Goal: Task Accomplishment & Management: Manage account settings

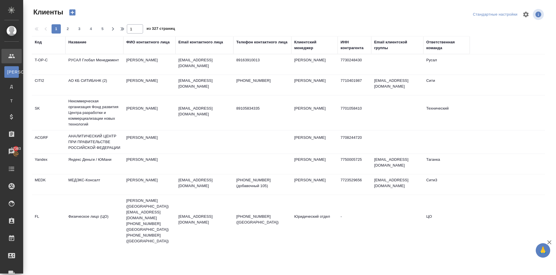
select select "RU"
click at [77, 34] on div "Клиенты Стандартные настройки 1 2 3 4 5 1 из 327 страниц Код Название ФИО конта…" at bounding box center [291, 124] width 524 height 248
click at [81, 43] on div "Название" at bounding box center [77, 42] width 18 height 6
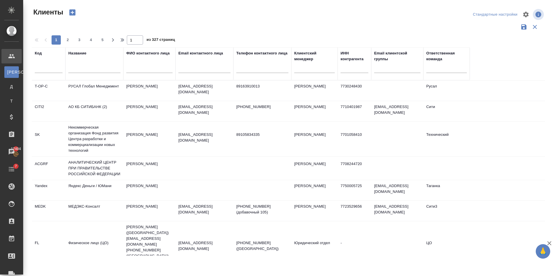
click at [93, 66] on input "text" at bounding box center [94, 69] width 52 height 7
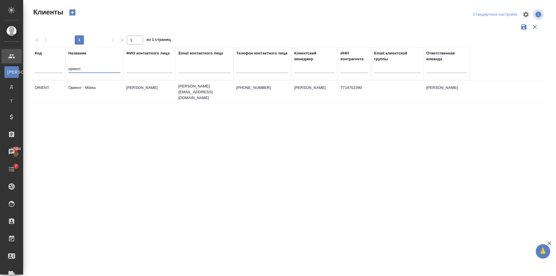
type input "ориент"
click at [126, 98] on td "Калентьева Ирина" at bounding box center [149, 92] width 52 height 20
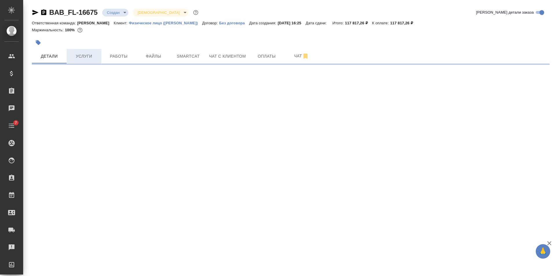
click at [81, 61] on button "Услуги" at bounding box center [84, 56] width 35 height 14
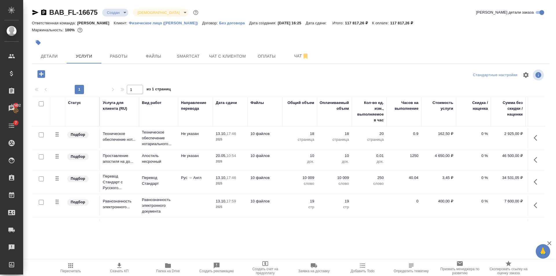
scroll to position [24, 0]
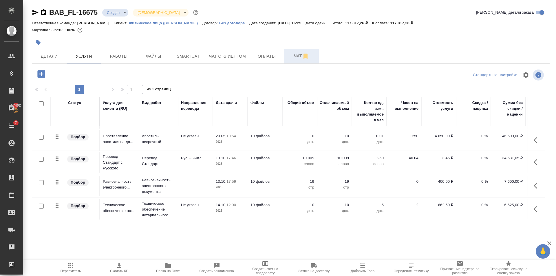
click at [286, 59] on button "Чат" at bounding box center [301, 56] width 35 height 14
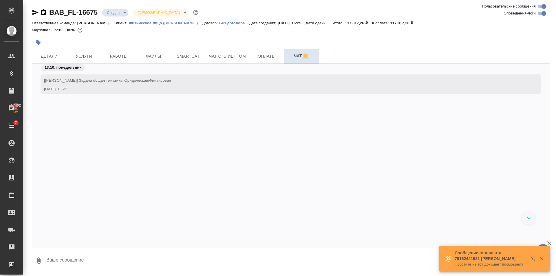
scroll to position [51, 0]
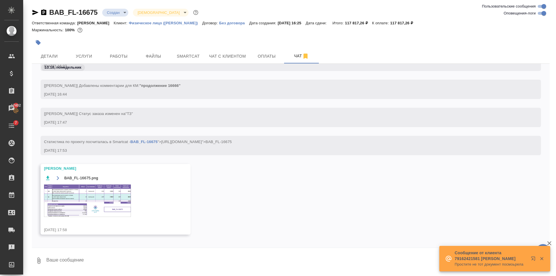
click at [99, 194] on img at bounding box center [87, 201] width 87 height 32
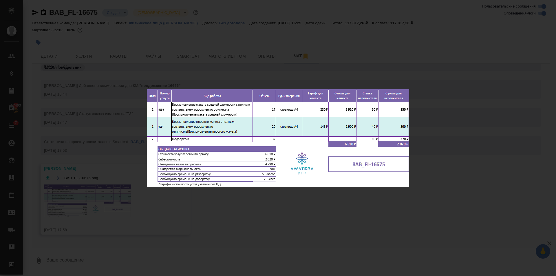
click at [284, 217] on div "BAB_FL-16675.png 1 of 1" at bounding box center [278, 138] width 556 height 276
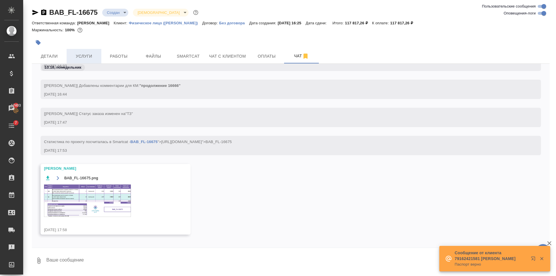
click at [87, 56] on span "Услуги" at bounding box center [84, 56] width 28 height 7
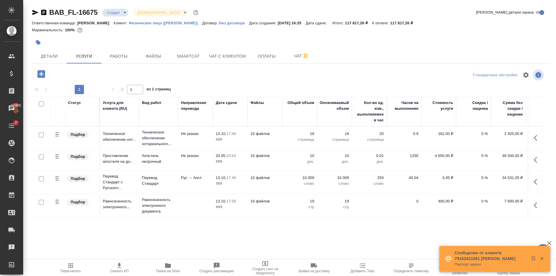
click at [37, 72] on icon "button" at bounding box center [41, 74] width 10 height 10
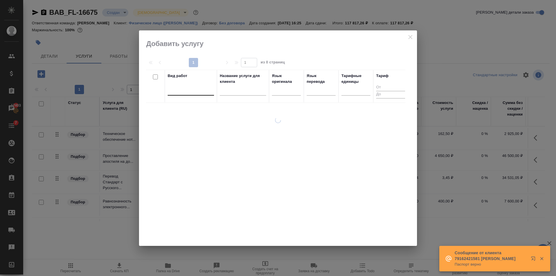
click at [194, 91] on div at bounding box center [191, 89] width 46 height 8
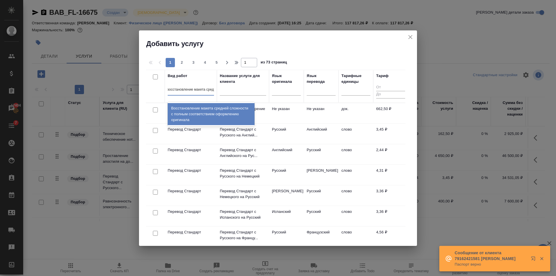
type input "восстановление макета средне"
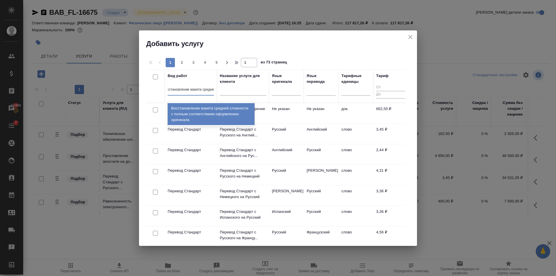
click at [214, 123] on div "Восстановление макета средней сложности с полным соответствием оформлению ориги…" at bounding box center [211, 114] width 87 height 22
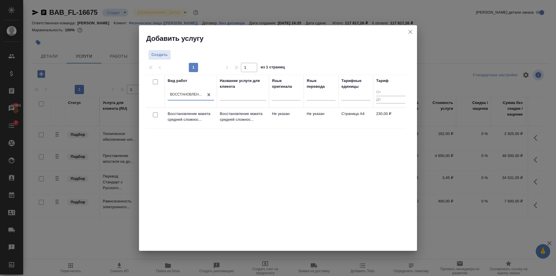
scroll to position [0, 1]
click at [282, 119] on td "Не указан" at bounding box center [286, 118] width 35 height 20
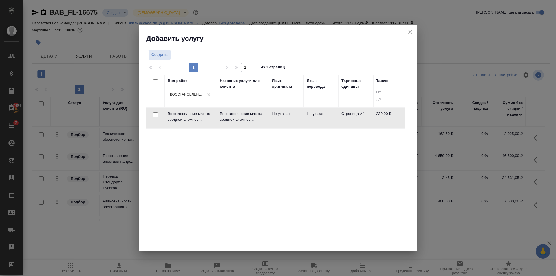
click at [282, 119] on td "Не указан" at bounding box center [286, 118] width 35 height 20
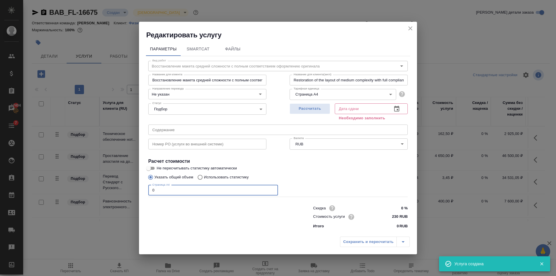
click at [184, 189] on input "0" at bounding box center [213, 190] width 130 height 10
type input "17"
click at [311, 106] on span "Рассчитать" at bounding box center [310, 108] width 34 height 7
type input "14.10.2025 12:16"
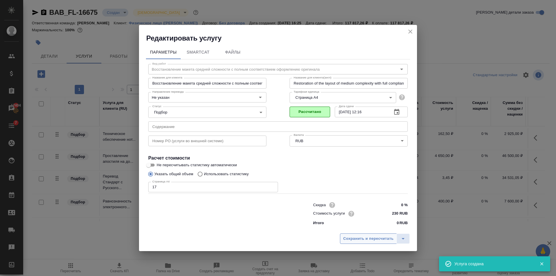
click at [383, 240] on span "Сохранить и пересчитать" at bounding box center [368, 239] width 50 height 7
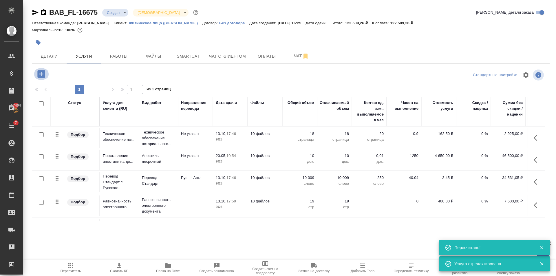
click at [44, 78] on icon "button" at bounding box center [41, 74] width 10 height 10
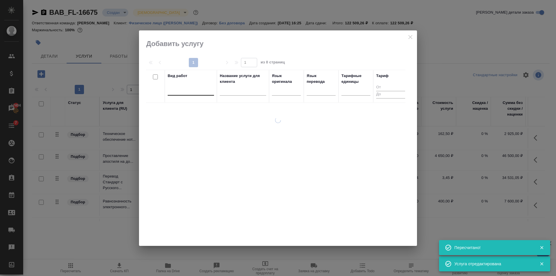
click at [193, 93] on div at bounding box center [191, 89] width 46 height 8
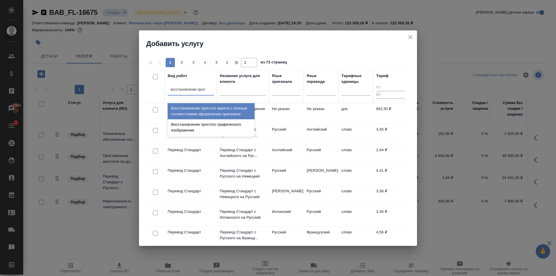
type input "восстановление просто"
click at [217, 112] on div "Восстановление простого макета с полным соответствием оформлению оригинала" at bounding box center [211, 111] width 87 height 16
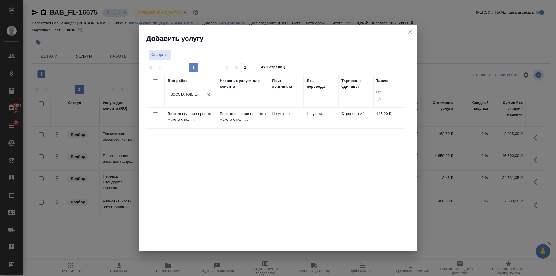
click at [343, 116] on td "Страница А4" at bounding box center [356, 118] width 35 height 20
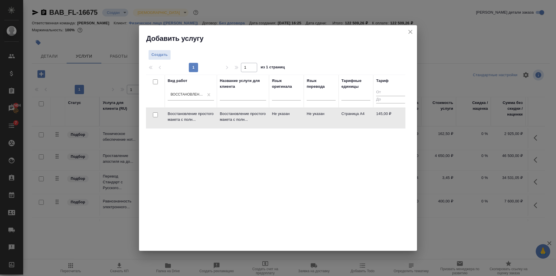
click at [343, 116] on td "Страница А4" at bounding box center [356, 118] width 35 height 20
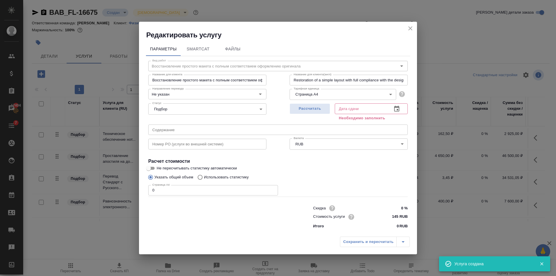
click at [188, 192] on input "0" at bounding box center [213, 190] width 130 height 10
type input "20"
click at [317, 108] on span "Рассчитать" at bounding box center [310, 108] width 34 height 7
type input "14.10.2025 10:34"
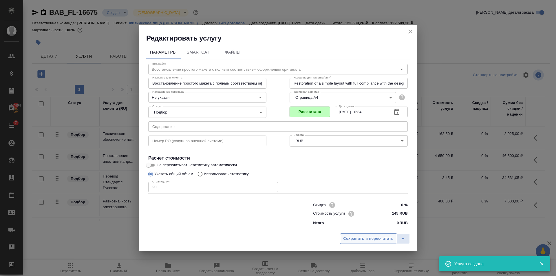
click at [379, 242] on span "Сохранить и пересчитать" at bounding box center [368, 239] width 50 height 7
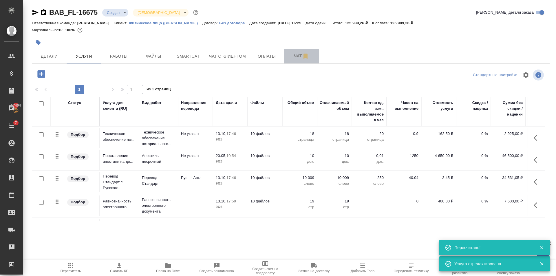
click at [291, 60] on button "Чат" at bounding box center [301, 56] width 35 height 14
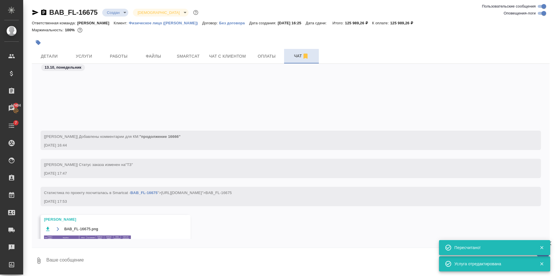
scroll to position [83, 0]
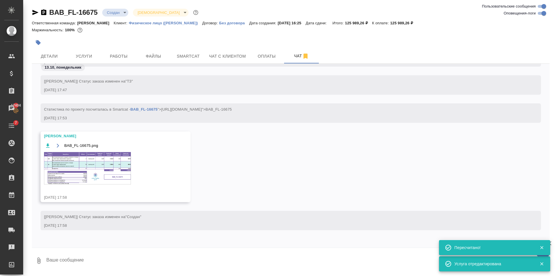
click at [121, 155] on img at bounding box center [87, 168] width 87 height 32
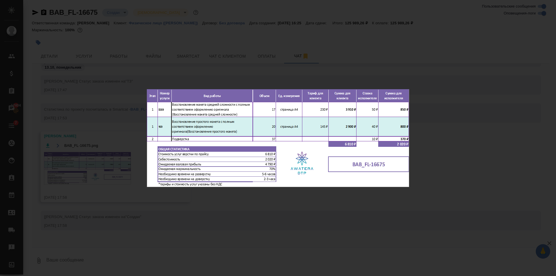
click at [275, 210] on div "BAB_FL-16675.png 1 of 1" at bounding box center [278, 138] width 556 height 276
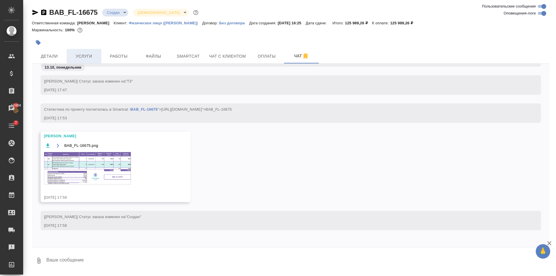
click at [82, 56] on span "Услуги" at bounding box center [84, 56] width 28 height 7
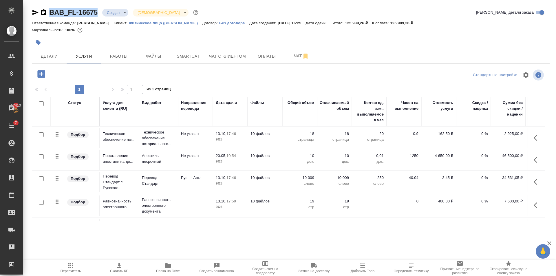
drag, startPoint x: 96, startPoint y: 17, endPoint x: 50, endPoint y: 19, distance: 46.4
click at [50, 19] on div "BAB_FL-16675 Создан new Святая троица holyTrinity Кратко детали заказа" at bounding box center [291, 14] width 518 height 12
copy link "BAB_FL-16675"
click at [44, 59] on span "Детали" at bounding box center [49, 56] width 28 height 7
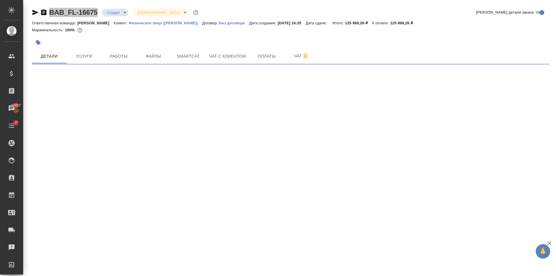
select select "RU"
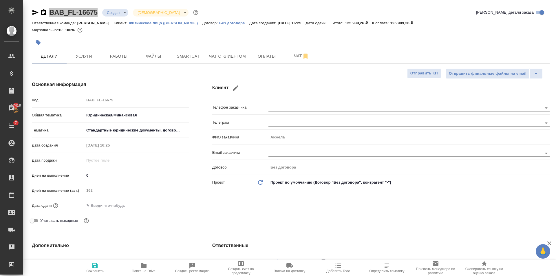
type textarea "x"
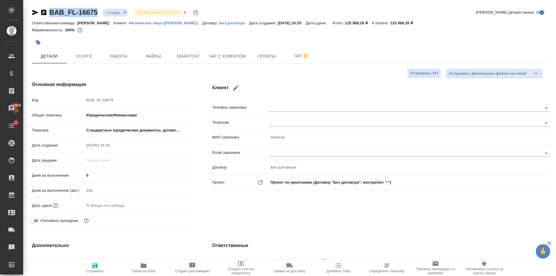
type textarea "x"
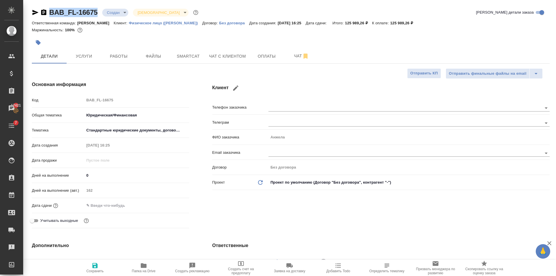
type textarea "x"
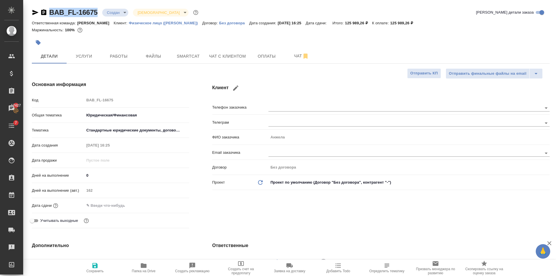
type textarea "x"
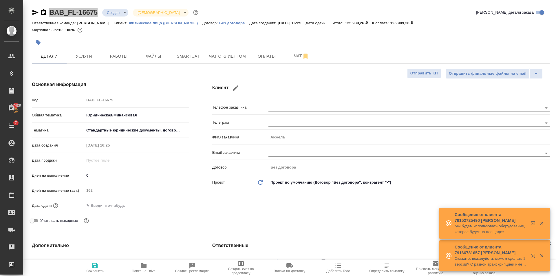
type textarea "x"
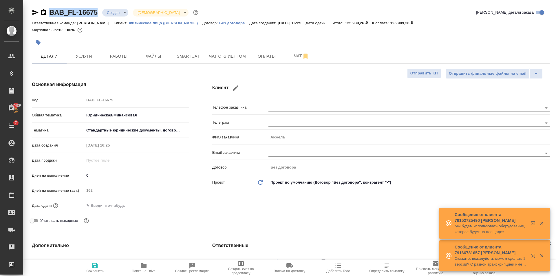
type textarea "x"
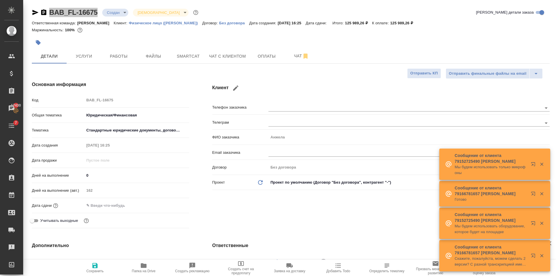
type textarea "x"
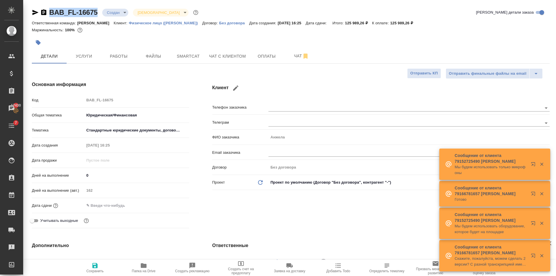
type textarea "x"
click at [277, 60] on span "Оплаты" at bounding box center [267, 56] width 28 height 7
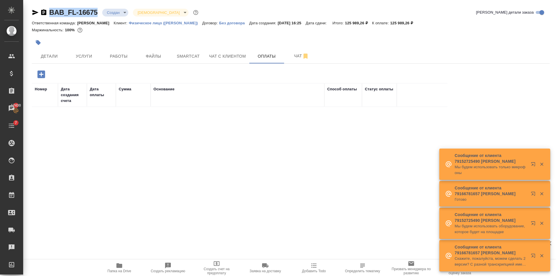
click at [41, 71] on icon "button" at bounding box center [41, 74] width 8 height 8
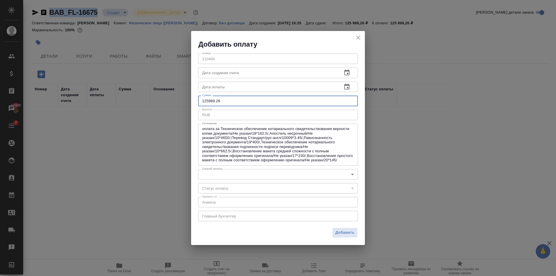
click at [244, 101] on input "125989.26" at bounding box center [278, 101] width 160 height 10
type input "125990"
click at [208, 172] on body "🙏 .cls-1 fill:#fff; AWATERA Golubev Dmitry Клиенты Спецификации Заказы 17430 Ча…" at bounding box center [278, 138] width 556 height 276
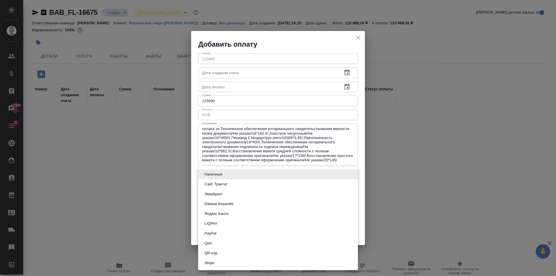
click at [223, 182] on button "Сайт Трактат" at bounding box center [216, 184] width 27 height 6
type input "site-traktat"
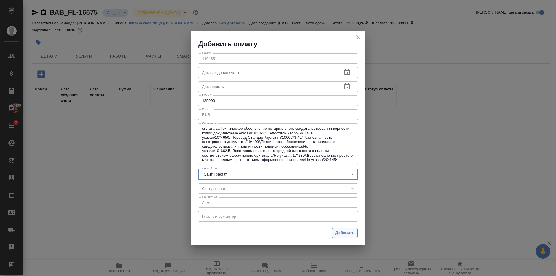
click at [343, 233] on span "Добавить" at bounding box center [344, 233] width 19 height 7
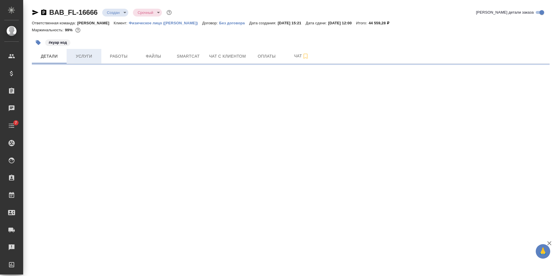
click at [91, 54] on span "Услуги" at bounding box center [84, 56] width 28 height 7
click at [240, 54] on span "Чат с клиентом" at bounding box center [227, 56] width 37 height 7
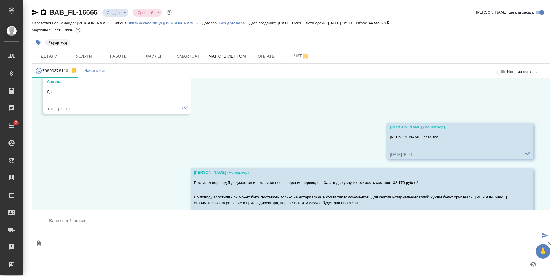
scroll to position [791, 0]
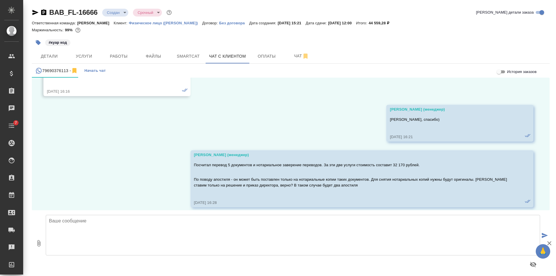
click at [212, 233] on textarea at bounding box center [293, 235] width 494 height 41
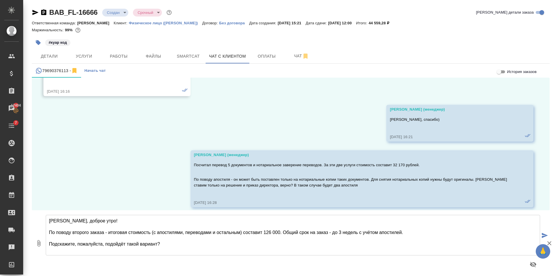
type textarea "Анжела, доброе утро! По поводу второго заказа - итоговая стоимость (с апостилям…"
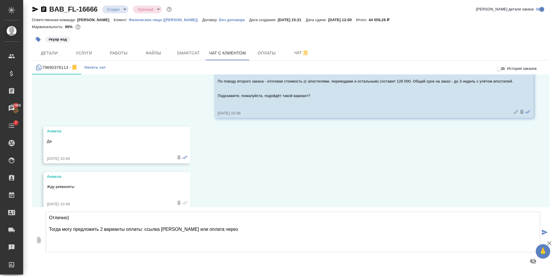
scroll to position [982, 0]
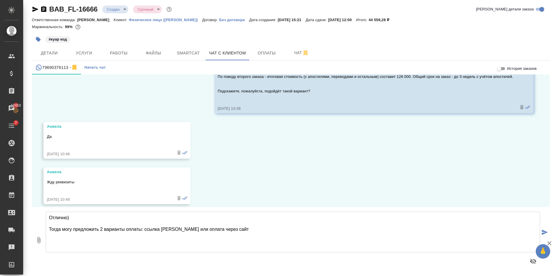
drag, startPoint x: 249, startPoint y: 231, endPoint x: 63, endPoint y: 228, distance: 186.0
click at [63, 228] on textarea "Отлично) Тогда могу предложить 2 варианты оплаты: ссылка Юмани или оплата через…" at bounding box center [293, 232] width 494 height 41
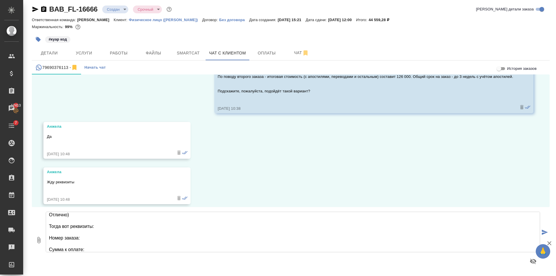
scroll to position [14, 0]
drag, startPoint x: 99, startPoint y: 14, endPoint x: 50, endPoint y: 14, distance: 48.7
click at [50, 14] on div "BAB_FL-16666 Создан new Срочный urgent Кратко детали заказа" at bounding box center [291, 11] width 518 height 12
copy link "BAB_FL-16666"
click at [102, 226] on textarea "Отлично) Тогда вот реквизиты: Номер заказа: Сумма к оплате: Ссылка на оплату:" at bounding box center [293, 232] width 494 height 41
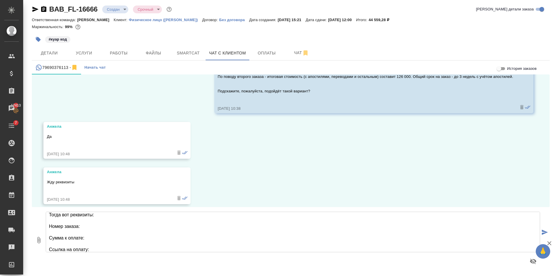
paste textarea "BAB_FL-16675"
click at [114, 239] on textarea "Отлично) Тогда вот реквизиты: Номер заказа: BAB_FL-16675 Сумма к оплате: Ссылка…" at bounding box center [293, 232] width 494 height 41
click at [117, 252] on textarea "Отлично) Тогда вот реквизиты: Номер заказа: BAB_FL-16675 Сумма к оплате: 125990…" at bounding box center [293, 232] width 494 height 41
type textarea "Отлично) Тогда вот реквизиты: Номер заказа: BAB_FL-16675 Сумма к оплате: 125990…"
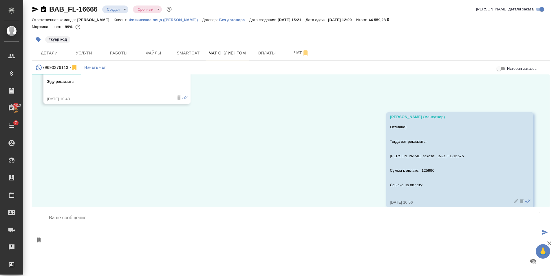
scroll to position [1085, 0]
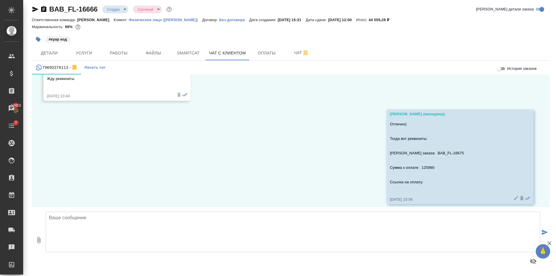
paste textarea "https://www.traktat.com/price/online-payment/"
type textarea "https://www.traktat.com/price/online-payment/"
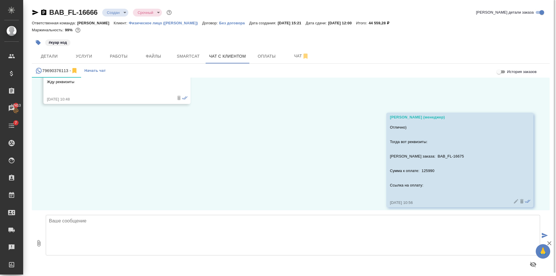
scroll to position [3, 0]
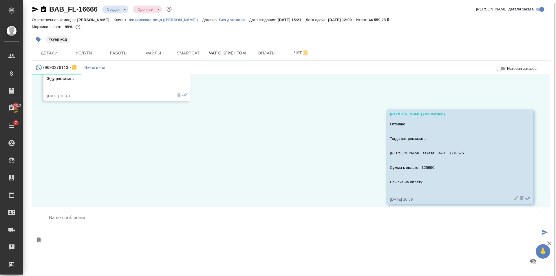
click at [182, 228] on textarea at bounding box center [293, 232] width 494 height 41
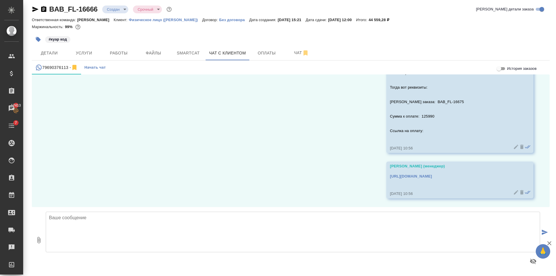
scroll to position [1131, 0]
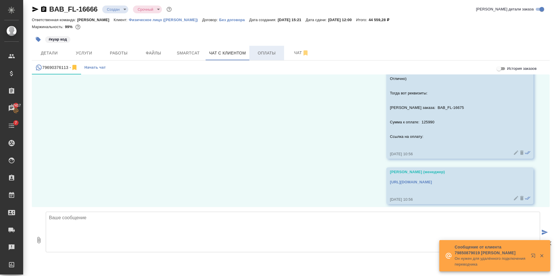
click at [262, 50] on span "Оплаты" at bounding box center [267, 53] width 28 height 7
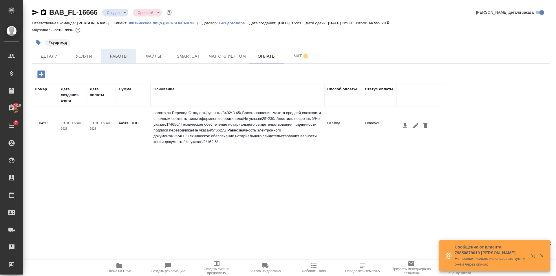
click at [110, 53] on span "Работы" at bounding box center [119, 56] width 28 height 7
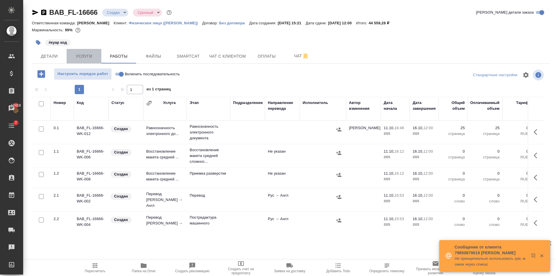
click at [84, 57] on span "Услуги" at bounding box center [84, 56] width 28 height 7
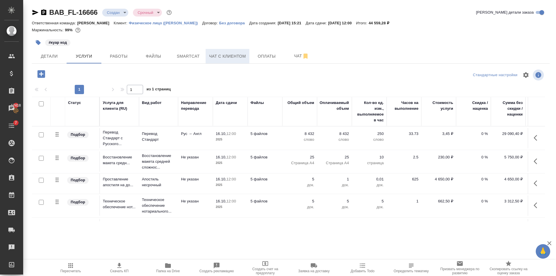
click at [227, 59] on span "Чат с клиентом" at bounding box center [227, 56] width 37 height 7
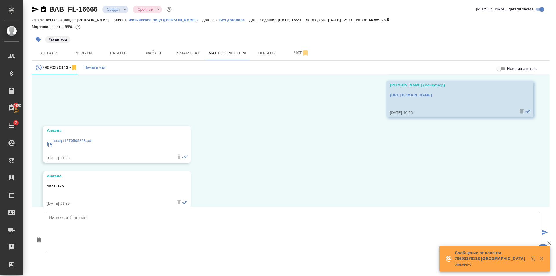
scroll to position [1222, 0]
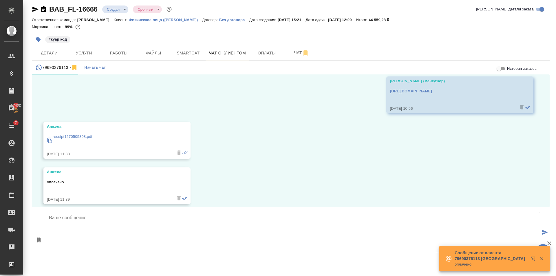
click at [87, 134] on p "receipt1270505898.pdf" at bounding box center [73, 137] width 40 height 6
click at [136, 242] on textarea at bounding box center [293, 232] width 494 height 41
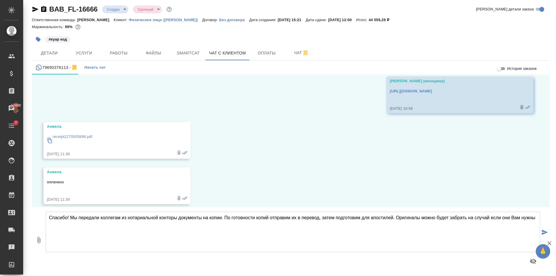
click at [467, 218] on textarea "Спасибо! Мы передали коллегам из нотариальной конторы документы на копии. По го…" at bounding box center [293, 232] width 494 height 41
drag, startPoint x: 109, startPoint y: 228, endPoint x: 102, endPoint y: 228, distance: 7.2
click at [111, 228] on textarea "Спасибо! Мы передали коллегам из нотариальной конторы документы на копии. По го…" at bounding box center [293, 232] width 494 height 41
click at [136, 225] on textarea "Спасибо! Мы передали коллегам из нотариальной конторы документы на копии. По го…" at bounding box center [293, 232] width 494 height 41
type textarea "Спасибо! Мы передали коллегам из нотариальной конторы документы на копии. По го…"
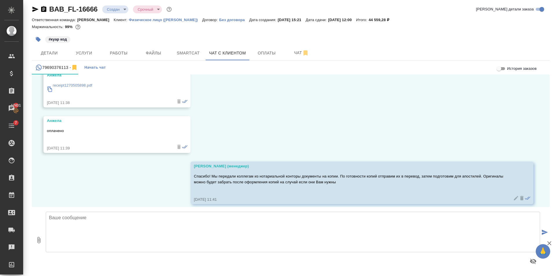
scroll to position [1319, 0]
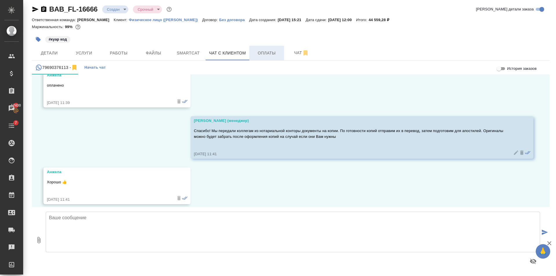
click at [271, 55] on span "Оплаты" at bounding box center [267, 53] width 28 height 7
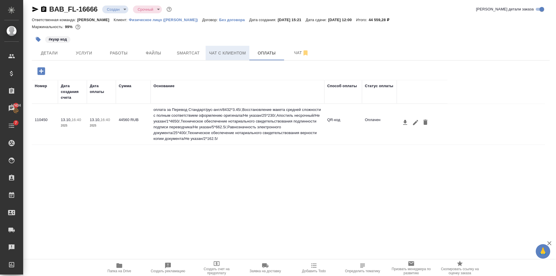
click at [241, 52] on span "Чат с клиентом" at bounding box center [227, 53] width 37 height 7
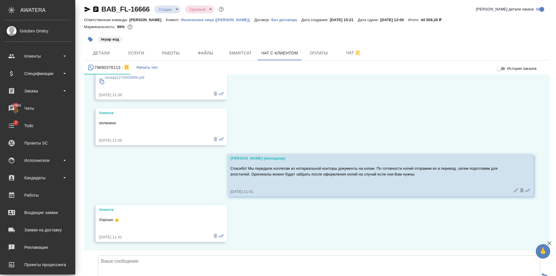
scroll to position [1319, 0]
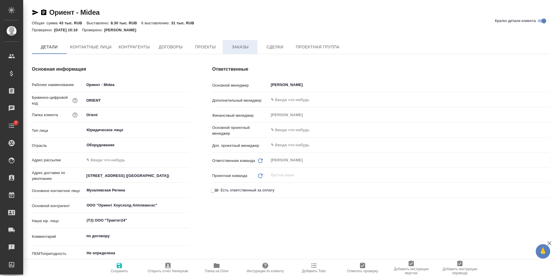
click at [239, 45] on span "Заказы" at bounding box center [240, 46] width 28 height 7
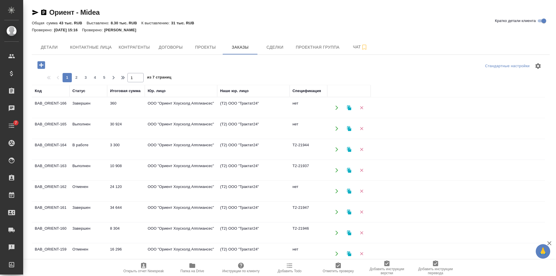
click at [129, 147] on td "3 300" at bounding box center [126, 149] width 38 height 20
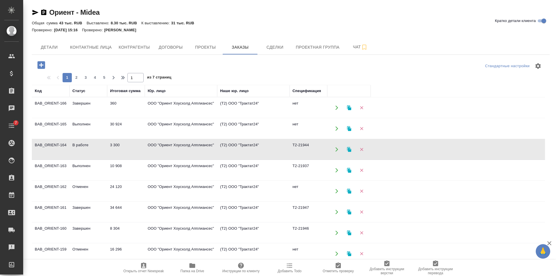
click at [129, 147] on td "3 300" at bounding box center [126, 149] width 38 height 20
click at [128, 171] on td "10 908" at bounding box center [126, 170] width 38 height 20
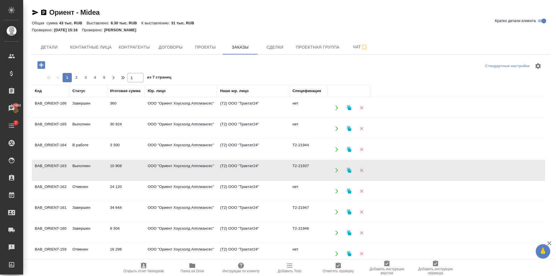
click at [109, 128] on td "30 924" at bounding box center [126, 128] width 38 height 20
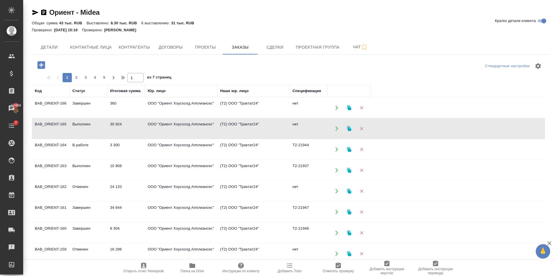
click at [129, 165] on td "10 908" at bounding box center [126, 170] width 38 height 20
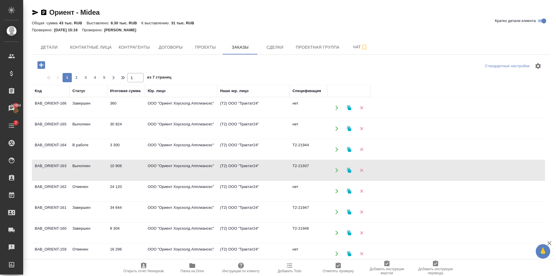
click at [129, 165] on td "10 908" at bounding box center [126, 170] width 38 height 20
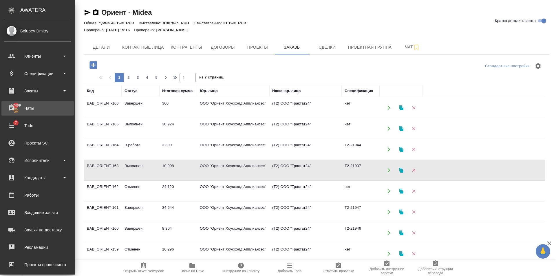
click at [21, 109] on div "Чаты" at bounding box center [37, 108] width 67 height 9
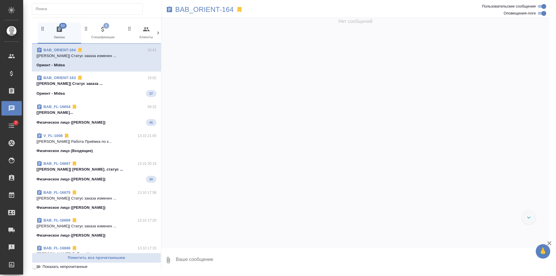
click at [158, 34] on icon at bounding box center [158, 33] width 2 height 3
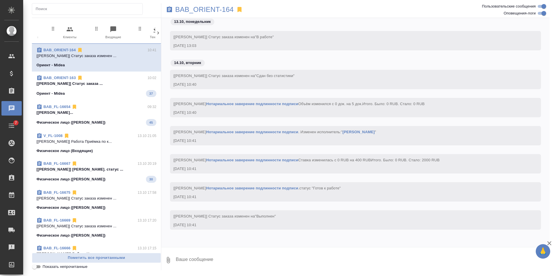
click at [158, 34] on icon at bounding box center [158, 33] width 2 height 3
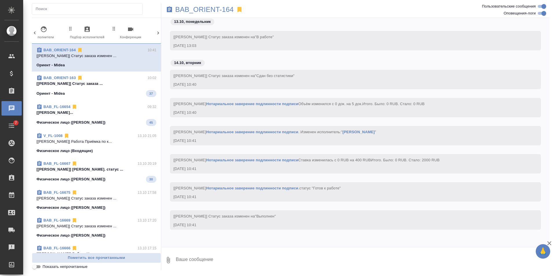
scroll to position [0, 273]
click at [138, 30] on span "99+ Мессенджеры" at bounding box center [133, 33] width 39 height 14
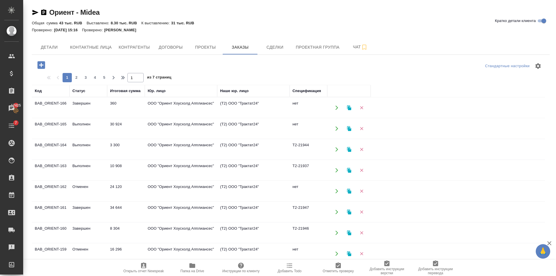
click at [99, 123] on td "Выполнен" at bounding box center [89, 128] width 38 height 20
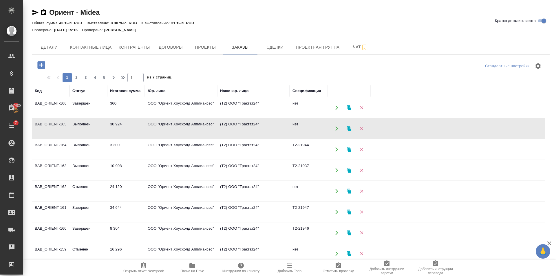
click at [125, 151] on td "3 300" at bounding box center [126, 149] width 38 height 20
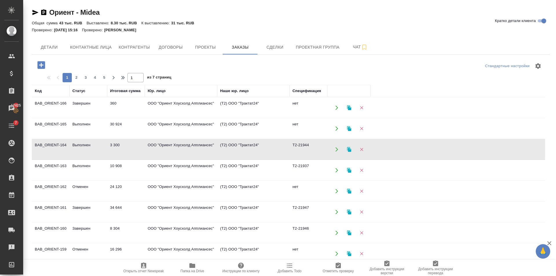
click at [125, 152] on td "3 300" at bounding box center [126, 149] width 38 height 20
click at [127, 125] on td "30 924" at bounding box center [126, 128] width 38 height 20
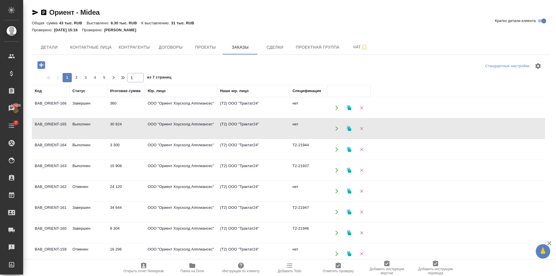
click at [126, 144] on td "3 300" at bounding box center [126, 149] width 38 height 20
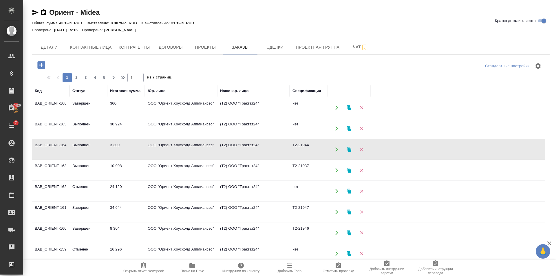
click at [126, 144] on td "3 300" at bounding box center [126, 149] width 38 height 20
click at [142, 131] on td "30 924" at bounding box center [126, 128] width 38 height 20
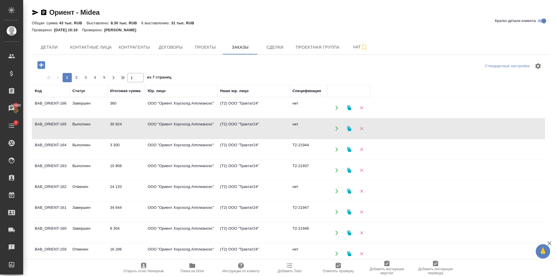
click at [128, 166] on td "10 908" at bounding box center [126, 170] width 38 height 20
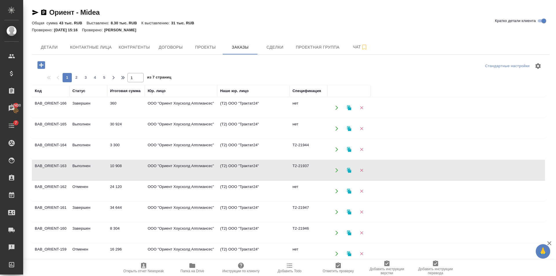
click at [128, 166] on td "10 908" at bounding box center [126, 170] width 38 height 20
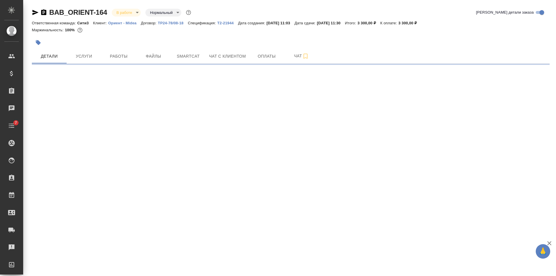
select select "RU"
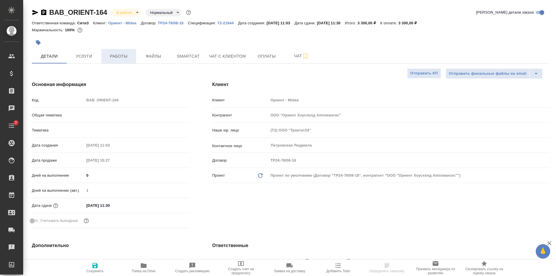
type textarea "x"
click at [118, 57] on span "Работы" at bounding box center [119, 56] width 28 height 7
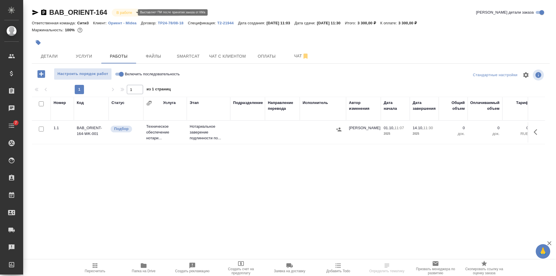
click at [130, 12] on body "🙏 .cls-1 fill:#fff; AWATERA [PERSON_NAME] Клиенты Спецификации Заказы Чаты 7 To…" at bounding box center [278, 138] width 556 height 276
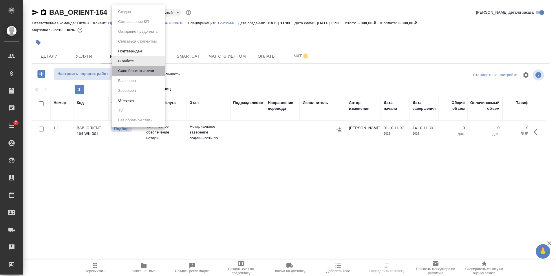
click at [132, 66] on li "Сдан без статистики" at bounding box center [138, 71] width 53 height 10
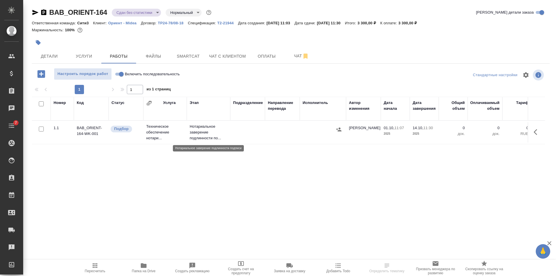
click at [225, 136] on p "Нотариальное заверение подлинности по..." at bounding box center [209, 132] width 38 height 17
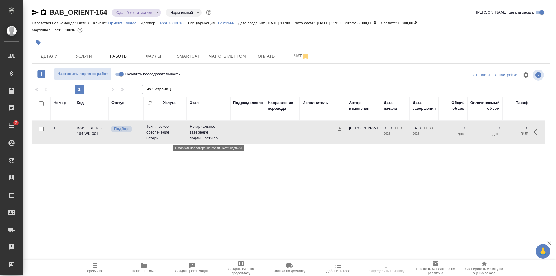
click at [225, 136] on p "Нотариальное заверение подлинности по..." at bounding box center [209, 132] width 38 height 17
click at [92, 267] on icon "button" at bounding box center [95, 265] width 7 height 7
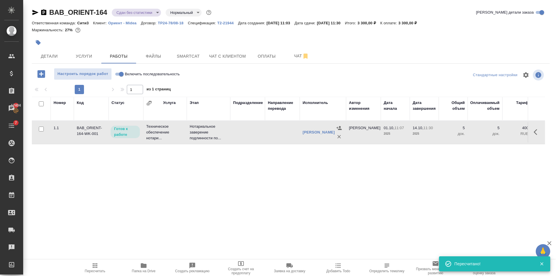
click at [144, 14] on body "🙏 .cls-1 fill:#fff; AWATERA Golubev Dmitry Клиенты Спецификации Заказы 17404 Ча…" at bounding box center [278, 138] width 556 height 276
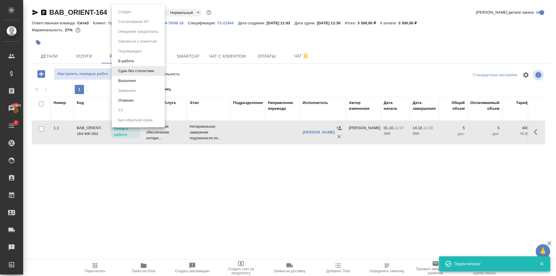
click at [149, 82] on li "Выполнен" at bounding box center [138, 81] width 53 height 10
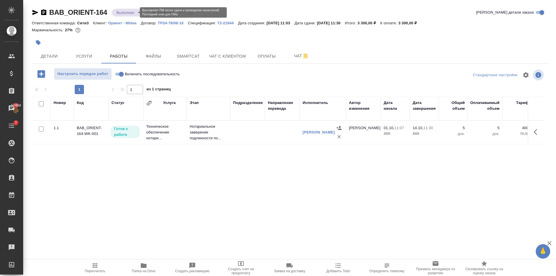
click at [131, 13] on body "🙏 .cls-1 fill:#fff; AWATERA Golubev Dmitry Клиенты Спецификации Заказы 17404 Ча…" at bounding box center [278, 138] width 556 height 276
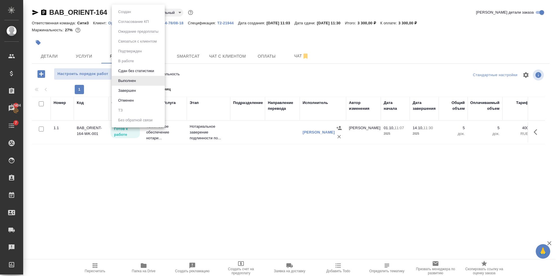
click at [198, 161] on div at bounding box center [278, 138] width 556 height 276
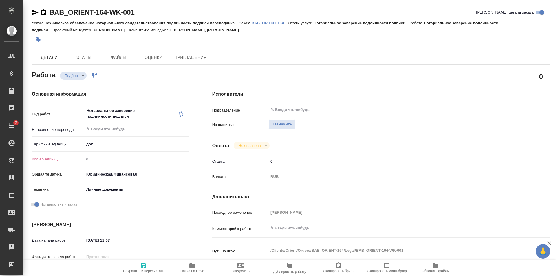
type textarea "x"
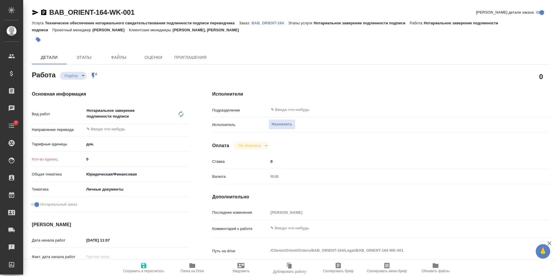
click at [113, 158] on div "Вид работ Нотариальное заверение подлинности подписи x ​ Направление перевода ​…" at bounding box center [110, 160] width 157 height 110
click at [113, 162] on input "0" at bounding box center [137, 159] width 104 height 8
type textarea "x"
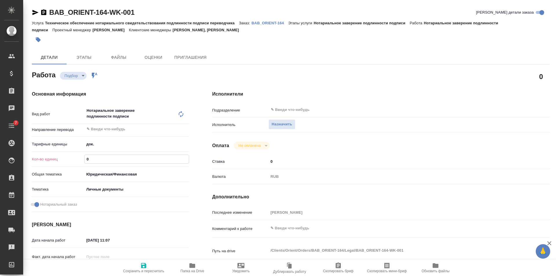
type textarea "x"
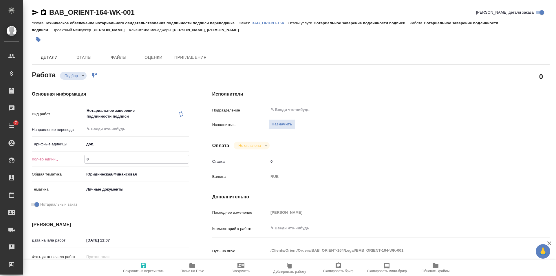
type textarea "x"
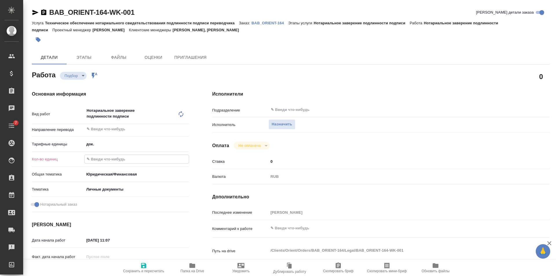
type textarea "x"
type input "5"
type textarea "x"
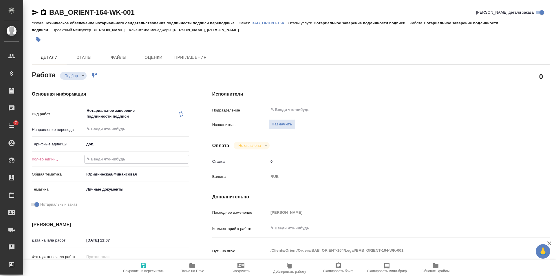
type textarea "x"
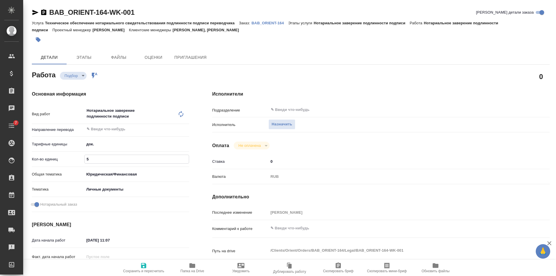
type textarea "x"
type input "5"
click at [139, 265] on span "Сохранить и пересчитать" at bounding box center [144, 267] width 42 height 11
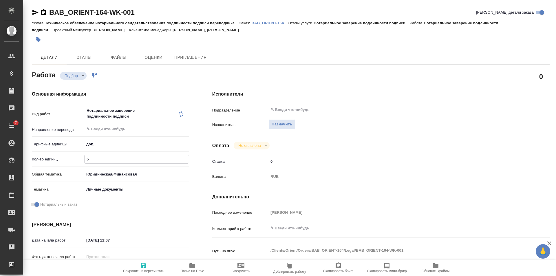
type textarea "x"
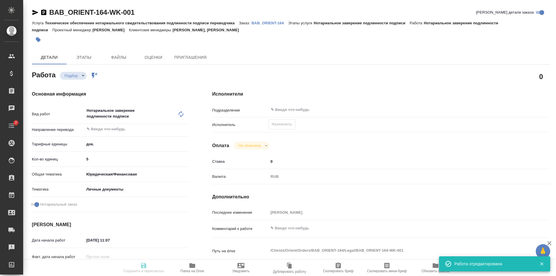
type textarea "x"
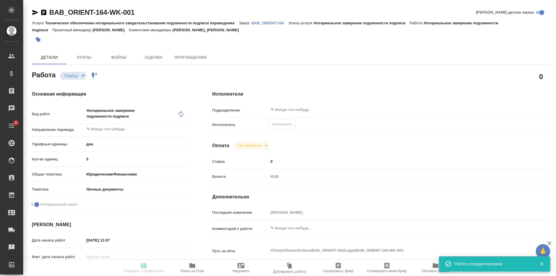
type input "recruiting"
type textarea "Нотариальное заверение подлинности подписи"
type textarea "x"
type input "5a8b1489cc6b4906c91bfd8b"
type input "5"
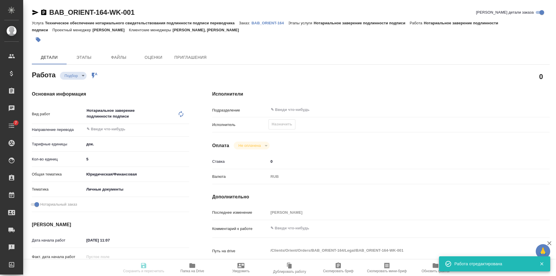
type input "yr-fn"
type input "5a8b8b956a9677013d343cfe"
checkbox input "true"
type input "[DATE] 11:07"
type input "[DATE] 11:30"
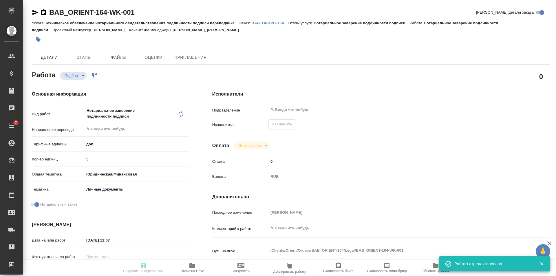
type input "[DATE] 11:30"
type input "notPayed"
type input "0"
type input "RUB"
type input "[PERSON_NAME]"
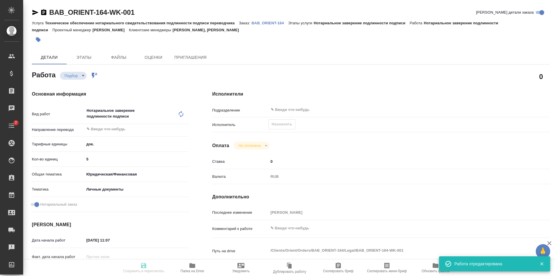
type textarea "x"
type textarea "/Clients/Orient/Orders/BAB_ORIENT-164/Legal/BAB_ORIENT-164-WK-001"
type textarea "x"
type input "BAB_ORIENT-164"
type input "Техническое обеспечение нотариального свидетельствования подлинности подписи пе…"
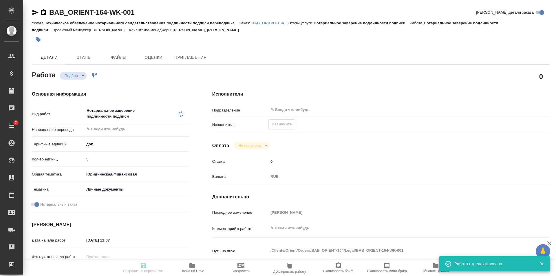
type input "Нотариальное заверение подлинности подписи"
type input "[PERSON_NAME], [PERSON_NAME]"
type input "/Clients/Orient/Orders/BAB_ORIENT-164"
type textarea "x"
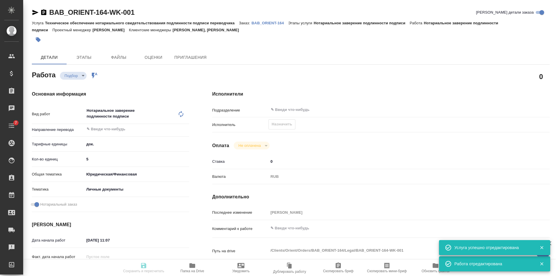
type textarea "x"
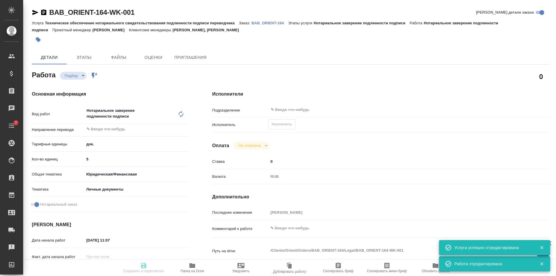
type textarea "x"
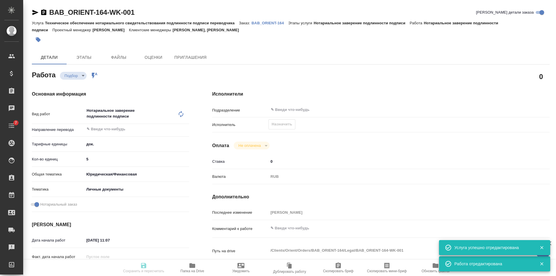
type textarea "x"
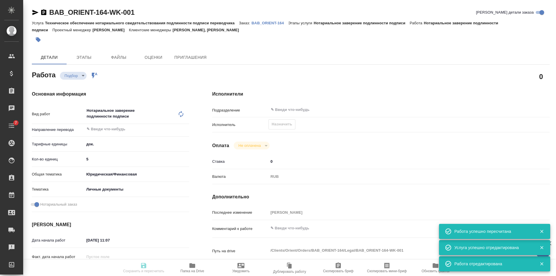
type input "recruiting"
type textarea "Нотариальное заверение подлинности подписи"
type textarea "x"
type input "5a8b1489cc6b4906c91bfd8b"
type input "5"
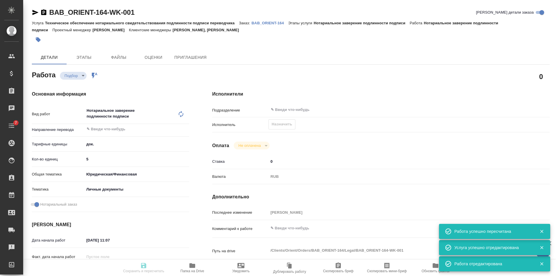
type input "yr-fn"
type input "5a8b8b956a9677013d343cfe"
checkbox input "true"
type input "[DATE] 11:07"
type input "[DATE] 11:30"
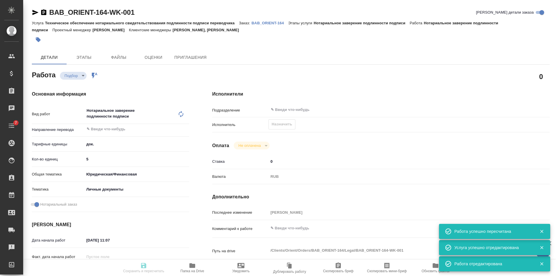
type input "[DATE] 11:30"
type input "notPayed"
type input "0"
type input "RUB"
type input "[PERSON_NAME]"
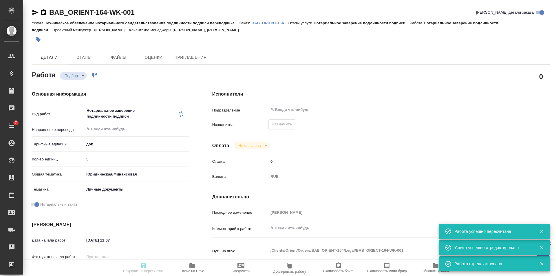
type textarea "x"
type textarea "/Clients/Orient/Orders/BAB_ORIENT-164/Legal/BAB_ORIENT-164-WK-001"
type textarea "x"
type input "BAB_ORIENT-164"
type input "Техническое обеспечение нотариального свидетельствования подлинности подписи пе…"
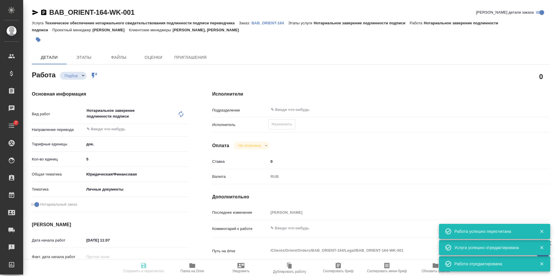
type input "Нотариальное заверение подлинности подписи"
type input "[PERSON_NAME], [PERSON_NAME]"
type input "/Clients/Orient/Orders/BAB_ORIENT-164"
type textarea "x"
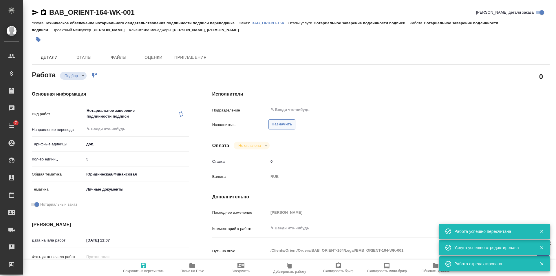
type textarea "x"
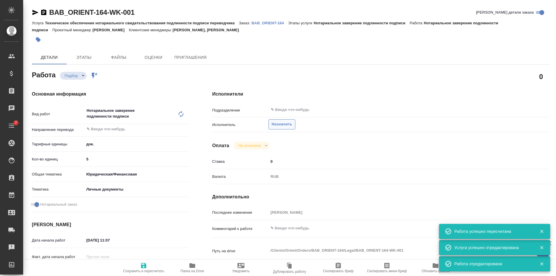
type textarea "x"
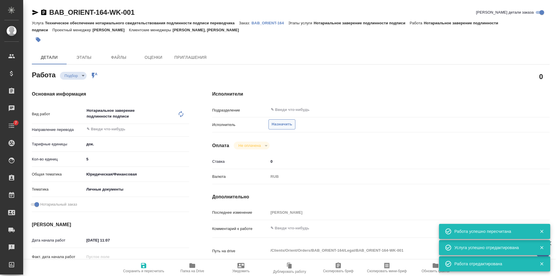
type textarea "x"
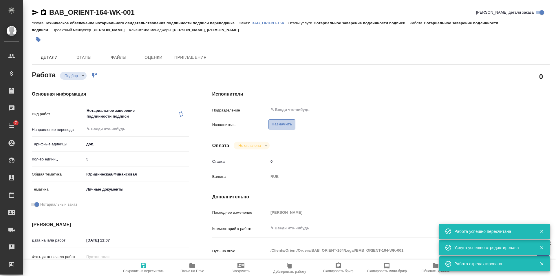
click at [281, 125] on span "Назначить" at bounding box center [282, 124] width 21 height 7
type textarea "x"
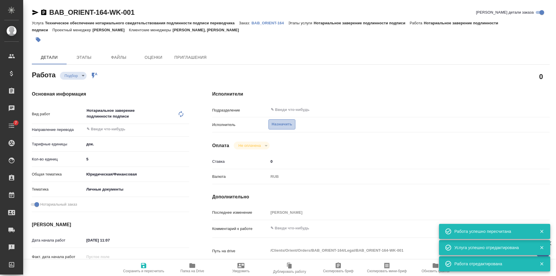
type textarea "x"
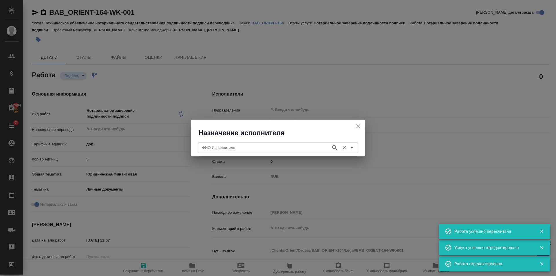
click at [252, 147] on input "ФИО Исполнителя" at bounding box center [264, 147] width 128 height 7
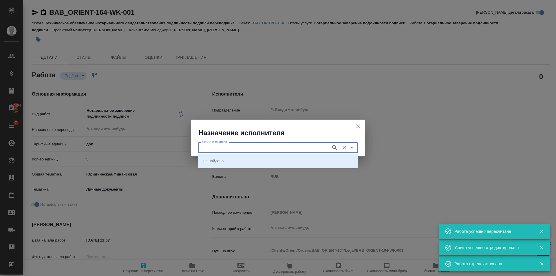
type textarea "x"
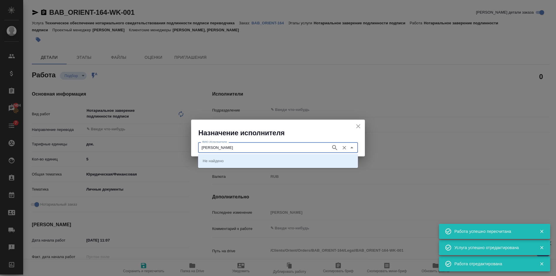
type input "Соколова"
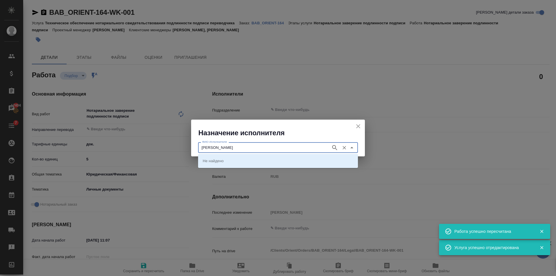
click at [334, 147] on icon "button" at bounding box center [334, 147] width 7 height 7
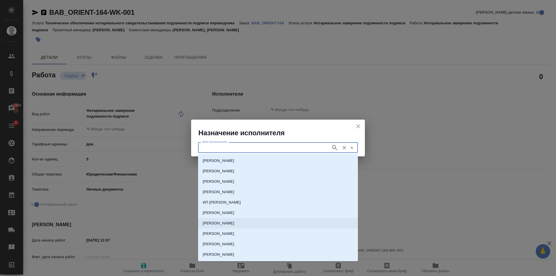
click at [232, 227] on li "НОТАРИУС Соколова Марина Валентиновна" at bounding box center [278, 223] width 160 height 10
type input "НОТАРИУС Соколова Марина Валентиновна"
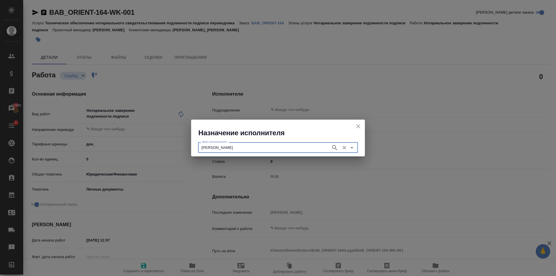
click at [291, 147] on input "НОТАРИУС Соколова Марина Валентиновна" at bounding box center [264, 147] width 128 height 7
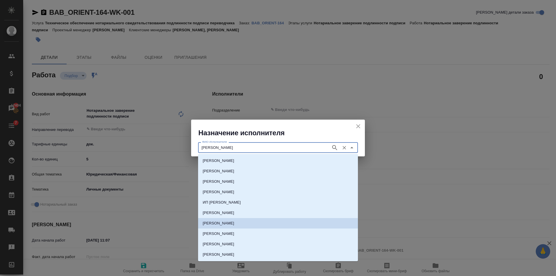
click at [234, 222] on p "НОТАРИУС Соколова Марина Валентиновна" at bounding box center [219, 223] width 32 height 6
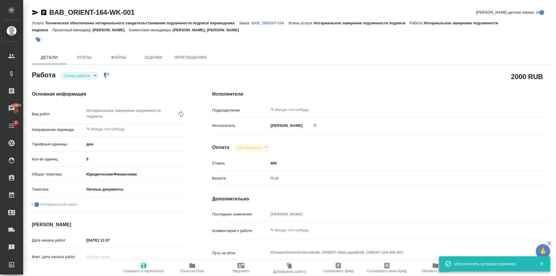
type textarea "x"
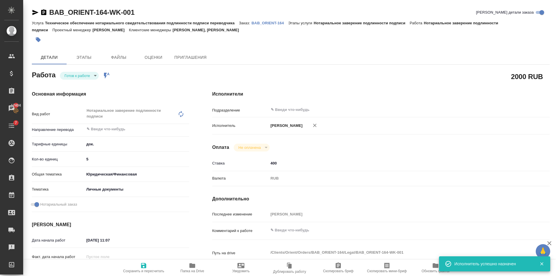
type textarea "x"
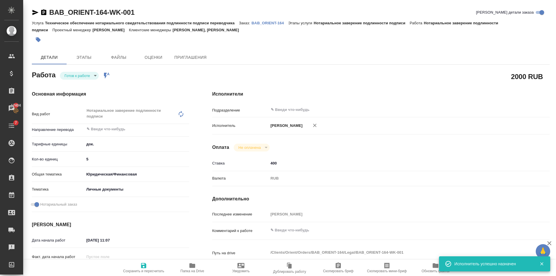
click at [147, 268] on icon "button" at bounding box center [143, 265] width 7 height 7
type textarea "x"
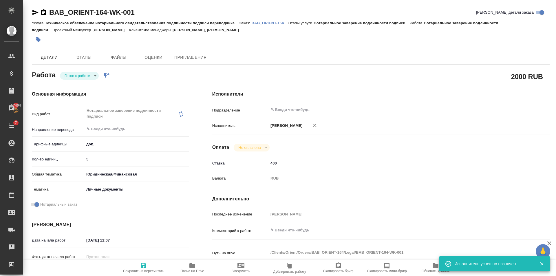
type textarea "x"
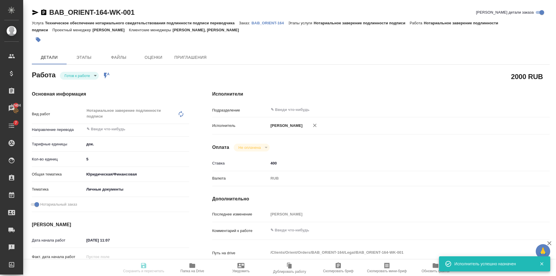
type textarea "x"
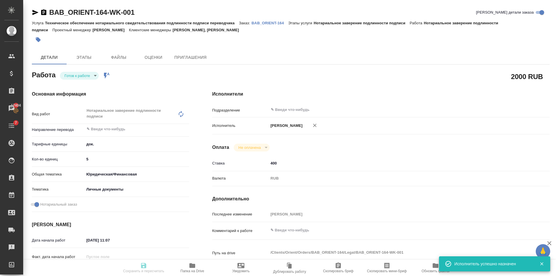
type textarea "x"
type input "readyForWork"
type textarea "Нотариальное заверение подлинности подписи"
type textarea "x"
type input "5a8b1489cc6b4906c91bfd8b"
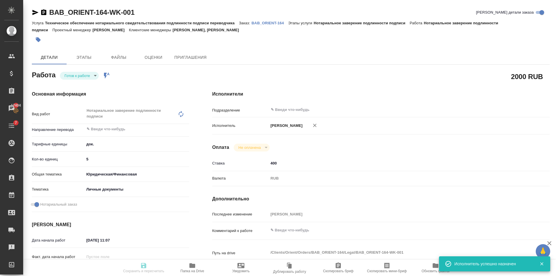
type input "5"
type input "yr-fn"
type input "5a8b8b956a9677013d343cfe"
checkbox input "true"
type input "01.10.2025 11:07"
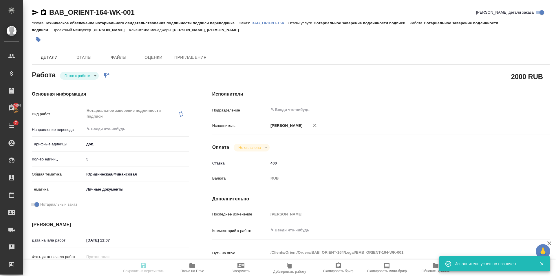
type input "14.10.2025 11:30"
type input "notPayed"
type input "400"
type input "RUB"
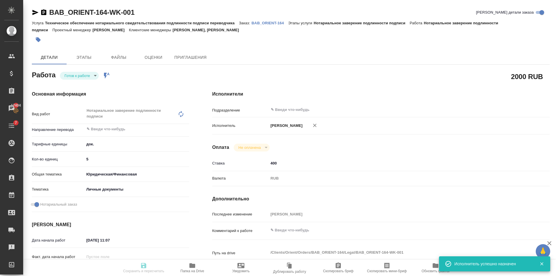
type input "[PERSON_NAME]"
type textarea "x"
type textarea "/Clients/Orient/Orders/BAB_ORIENT-164/Legal/BAB_ORIENT-164-WK-001"
type textarea "x"
type input "BAB_ORIENT-164"
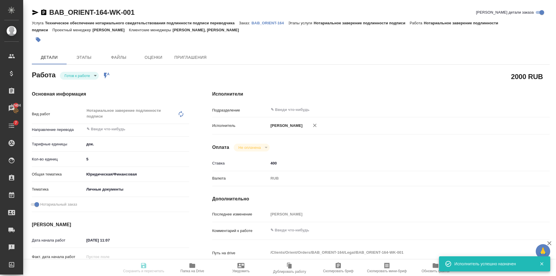
type input "Техническое обеспечение нотариального свидетельствования подлинности подписи пе…"
type input "Нотариальное заверение подлинности подписи"
type input "Ильина Екатерина, Голубев Дмитрий"
type input "/Clients/Orient/Orders/BAB_ORIENT-164"
type textarea "x"
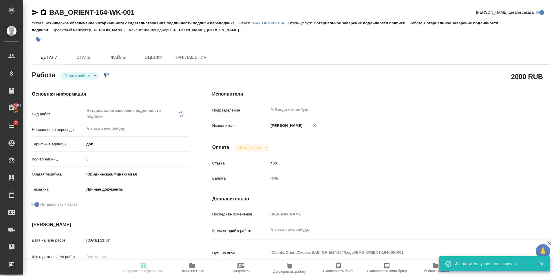
type textarea "x"
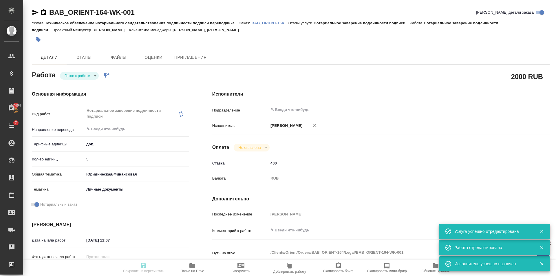
type textarea "x"
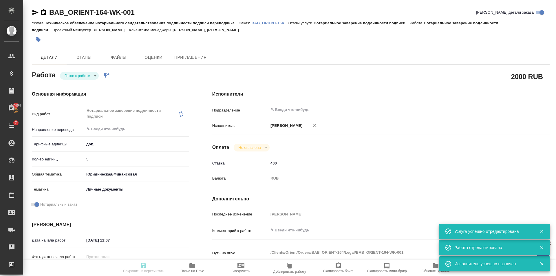
type textarea "x"
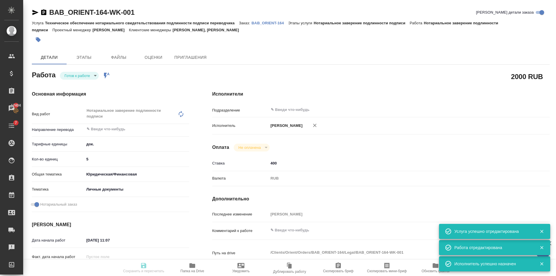
type textarea "x"
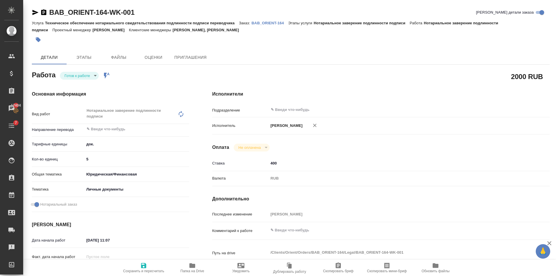
click at [140, 263] on icon "button" at bounding box center [143, 265] width 7 height 7
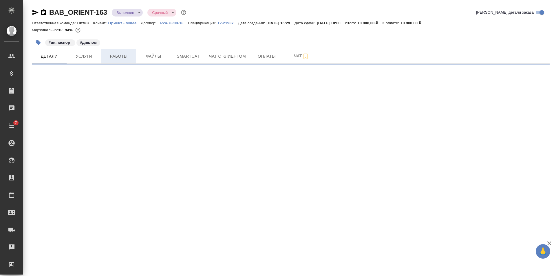
select select "RU"
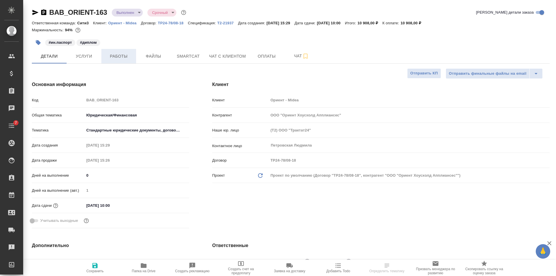
type textarea "x"
click at [130, 60] on button "Работы" at bounding box center [118, 56] width 35 height 14
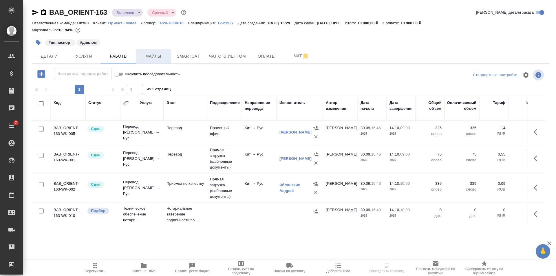
click at [164, 53] on span "Файлы" at bounding box center [154, 56] width 28 height 7
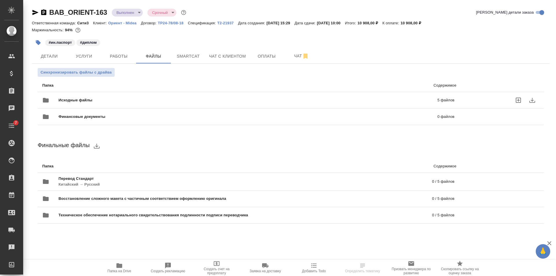
click at [158, 93] on div "Исходные файлы 5 файлов" at bounding box center [248, 100] width 412 height 14
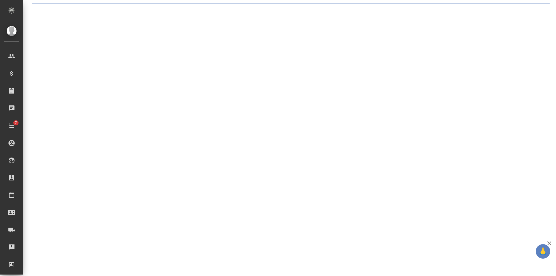
select select "RU"
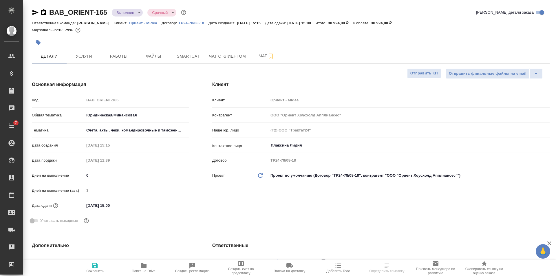
type textarea "x"
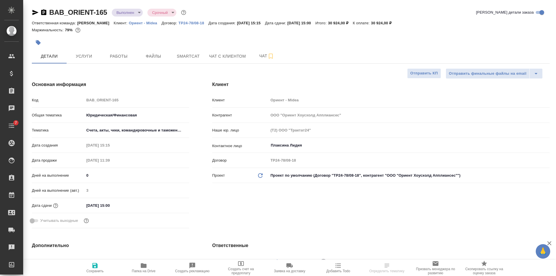
type textarea "x"
click at [142, 55] on span "Файлы" at bounding box center [154, 56] width 28 height 7
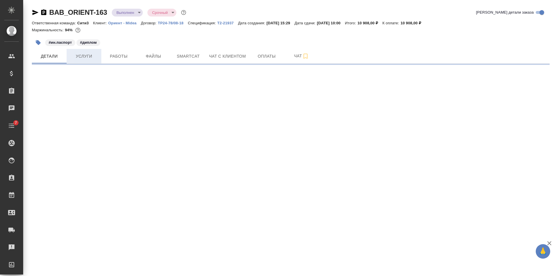
select select "RU"
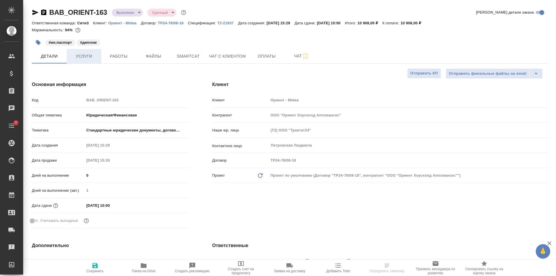
type textarea "x"
click at [78, 57] on span "Услуги" at bounding box center [84, 56] width 28 height 7
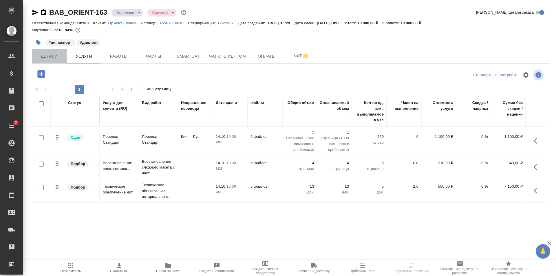
click at [50, 57] on span "Детали" at bounding box center [49, 56] width 28 height 7
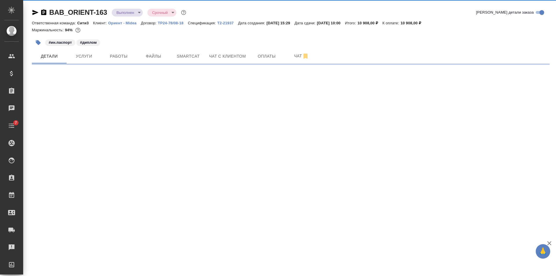
select select "RU"
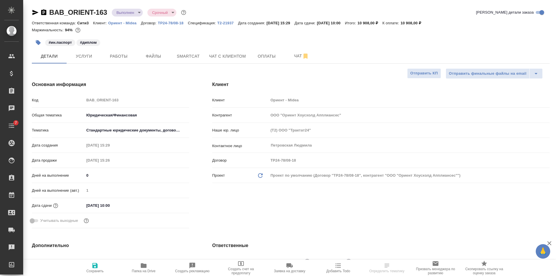
type textarea "x"
click at [145, 266] on icon "button" at bounding box center [144, 265] width 6 height 5
type textarea "x"
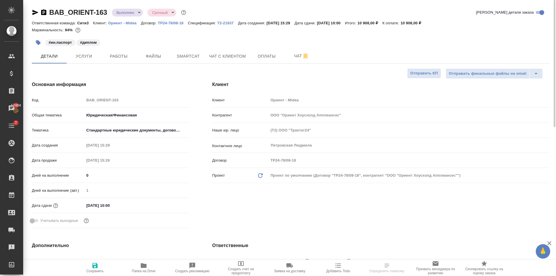
type textarea "x"
select select "RU"
type textarea "x"
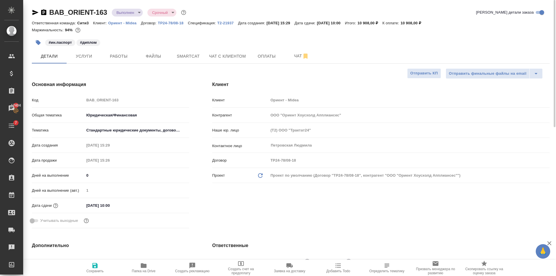
type textarea "x"
click at [110, 58] on span "Работы" at bounding box center [119, 56] width 28 height 7
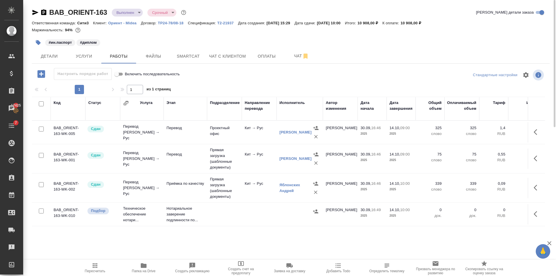
click at [411, 42] on div "#ин.паспорт #диплом" at bounding box center [291, 42] width 518 height 13
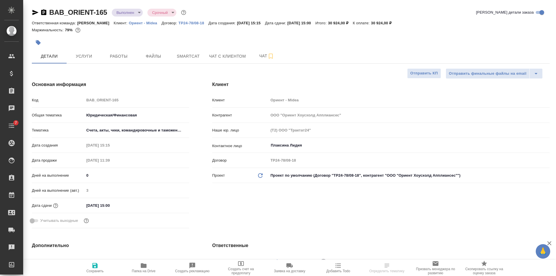
select select "RU"
click at [153, 53] on span "Файлы" at bounding box center [154, 56] width 28 height 7
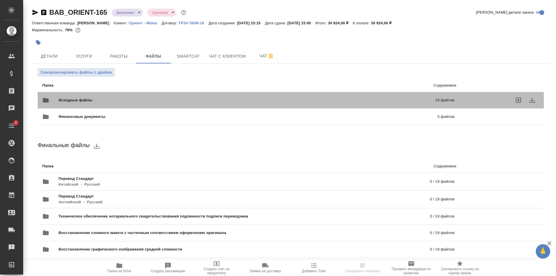
click at [122, 96] on div "Исходные файлы 19 файлов" at bounding box center [248, 100] width 412 height 14
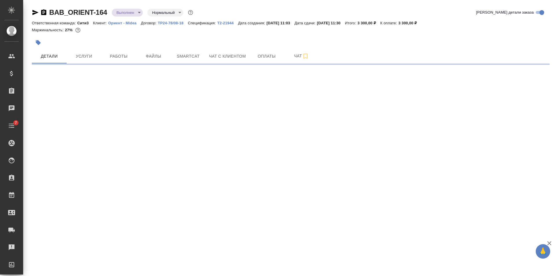
select select "RU"
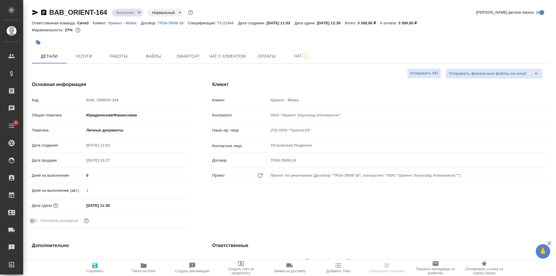
type textarea "x"
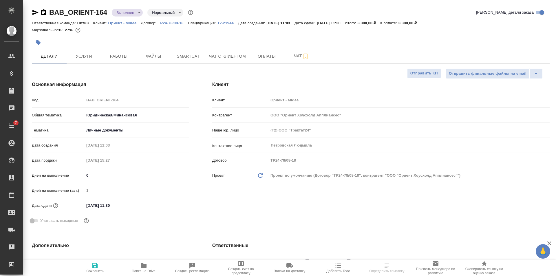
type textarea "x"
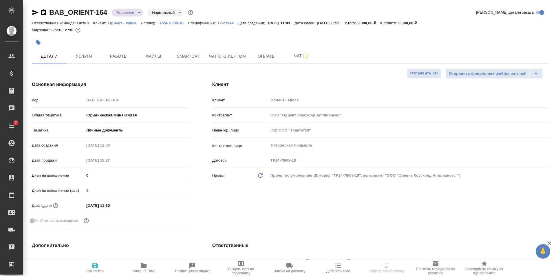
type textarea "x"
select select "RU"
type textarea "x"
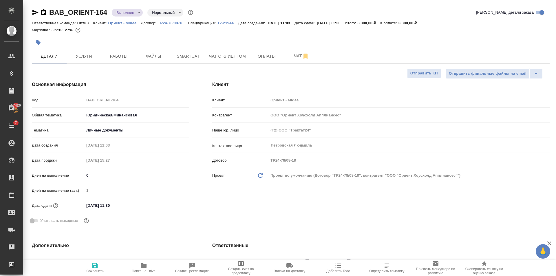
type textarea "x"
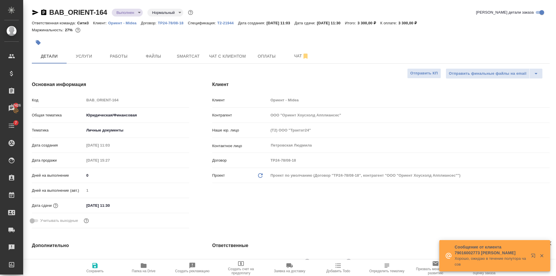
type textarea "x"
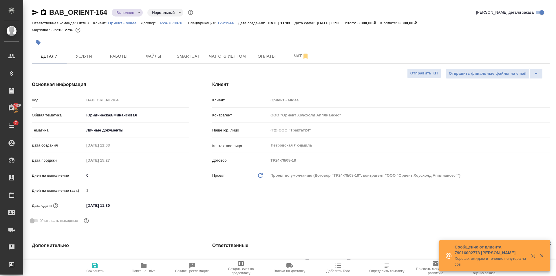
type textarea "x"
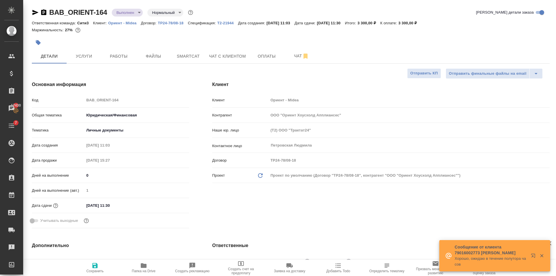
type textarea "x"
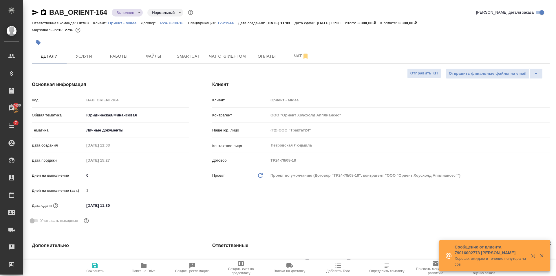
type textarea "x"
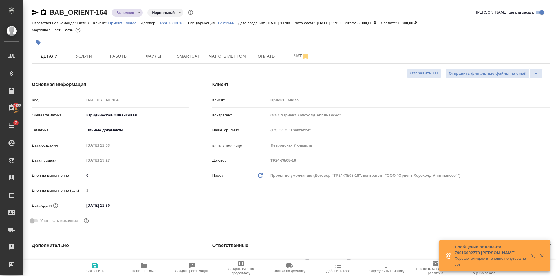
type textarea "x"
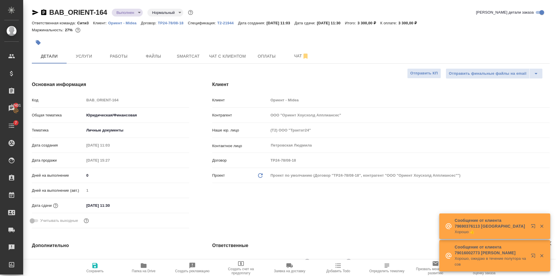
type textarea "x"
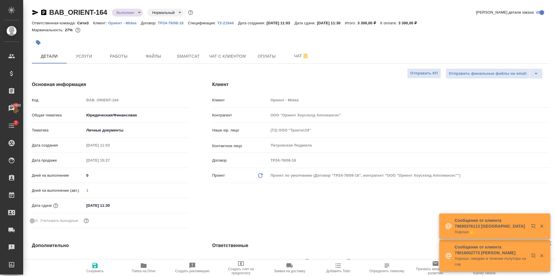
type textarea "x"
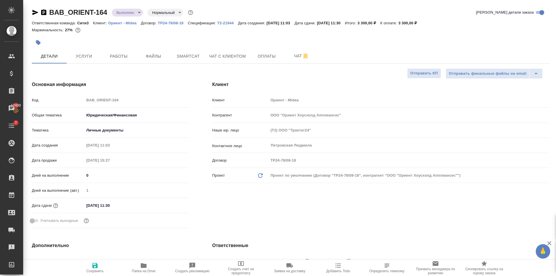
type textarea "x"
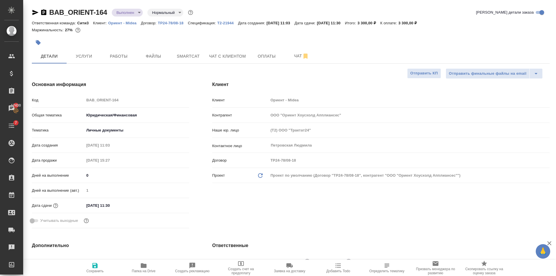
type textarea "x"
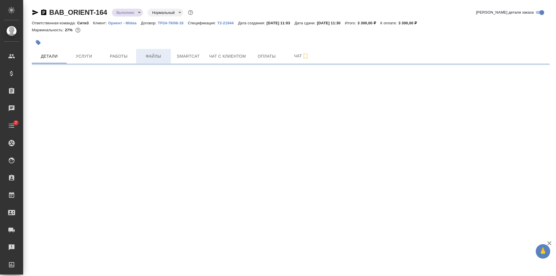
select select "RU"
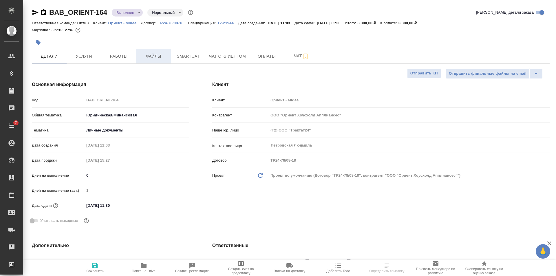
type textarea "x"
click at [166, 53] on span "Файлы" at bounding box center [154, 56] width 28 height 7
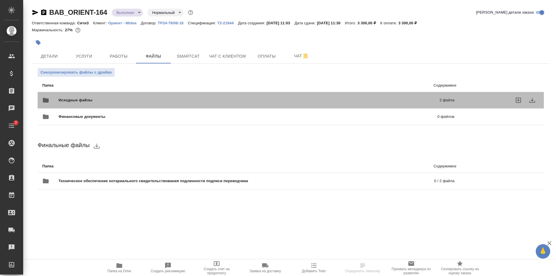
click at [146, 98] on span "Исходные файлы" at bounding box center [162, 100] width 207 height 6
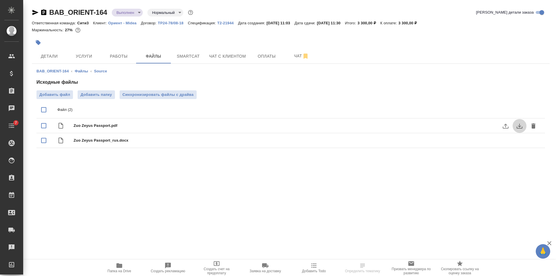
click at [521, 125] on icon "download" at bounding box center [520, 126] width 6 height 5
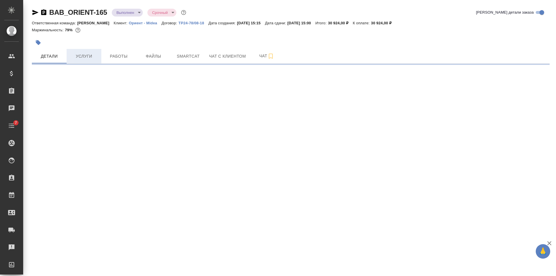
select select "RU"
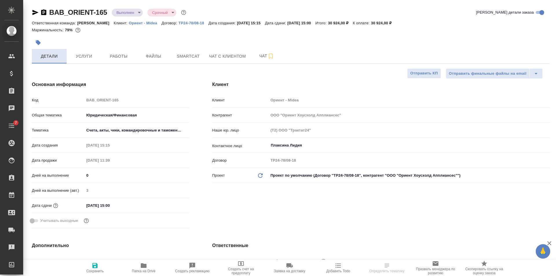
type textarea "x"
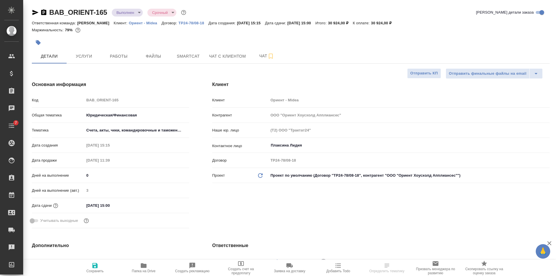
type textarea "x"
click at [123, 56] on span "Работы" at bounding box center [119, 56] width 28 height 7
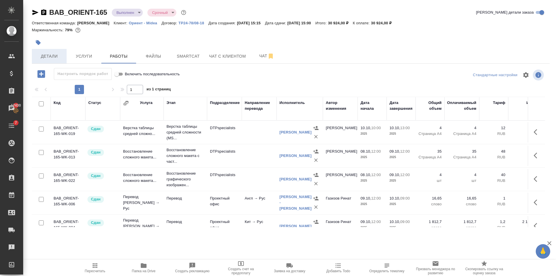
click at [55, 56] on span "Детали" at bounding box center [49, 56] width 28 height 7
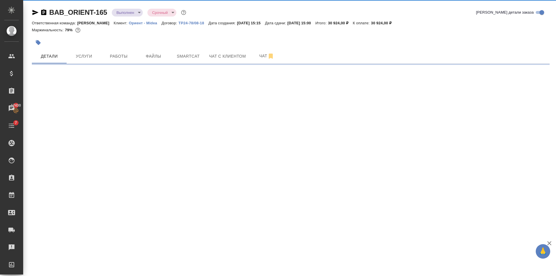
select select "RU"
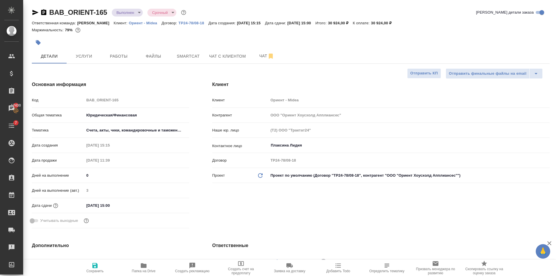
type textarea "x"
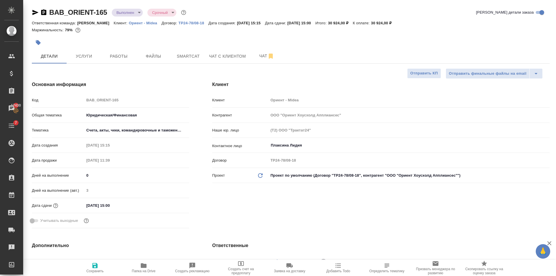
type textarea "x"
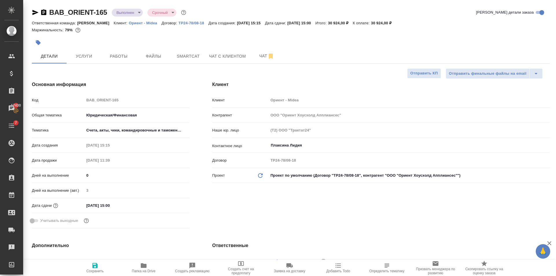
type textarea "x"
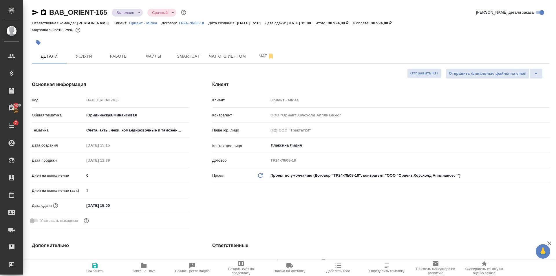
type textarea "x"
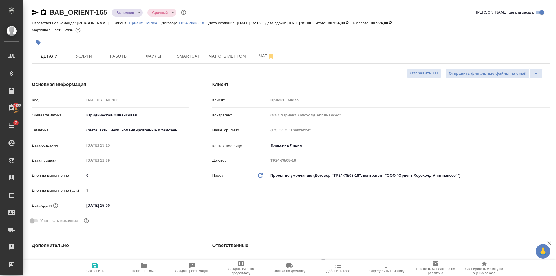
type textarea "x"
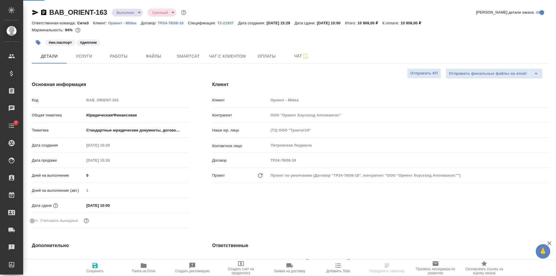
select select "RU"
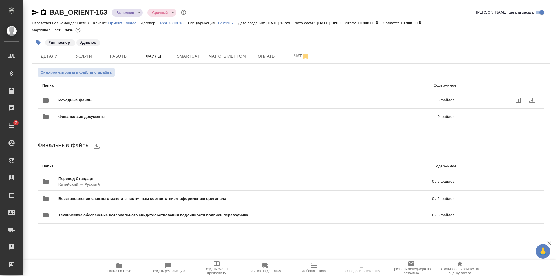
click at [159, 92] on div "Исходные файлы 5 файлов" at bounding box center [248, 99] width 424 height 25
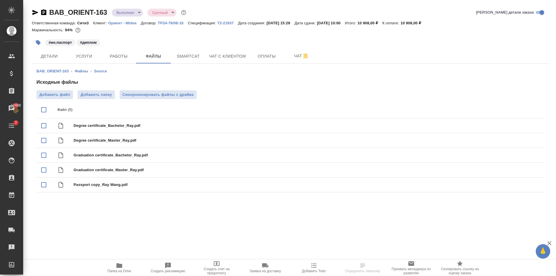
click at [122, 270] on span "Папка на Drive" at bounding box center [119, 271] width 24 height 4
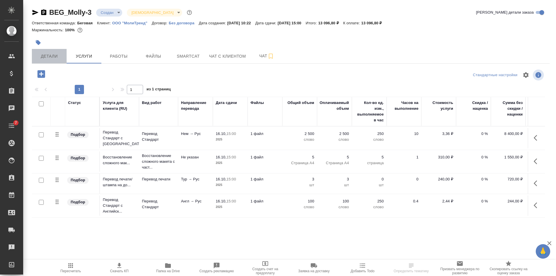
click at [47, 52] on button "Детали" at bounding box center [49, 56] width 35 height 14
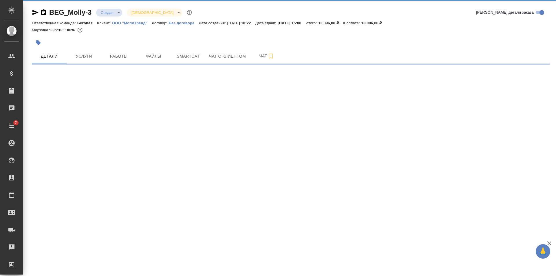
select select "RU"
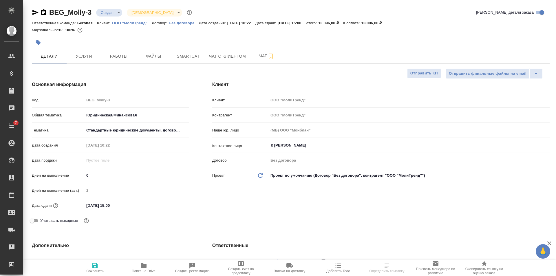
type textarea "x"
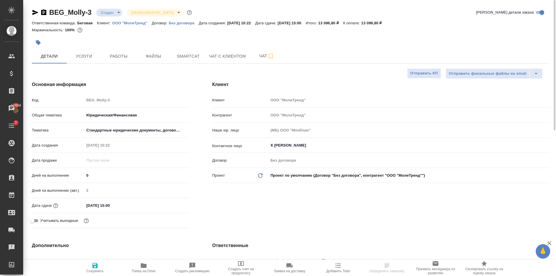
type textarea "x"
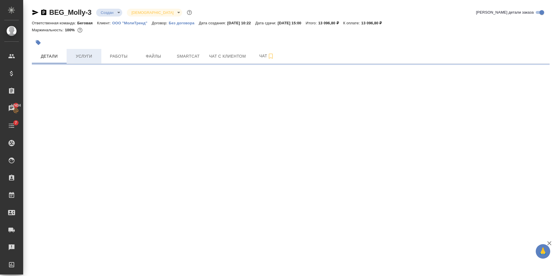
select select "RU"
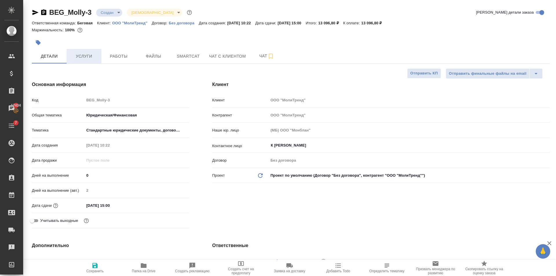
type textarea "x"
click at [79, 32] on icon "button" at bounding box center [80, 30] width 6 height 6
click at [85, 52] on button "Услуги" at bounding box center [84, 56] width 35 height 14
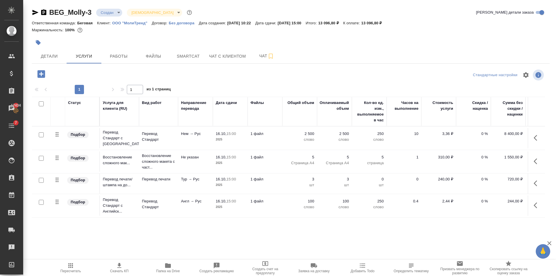
scroll to position [1, 0]
click at [257, 59] on span "Чат" at bounding box center [267, 55] width 28 height 7
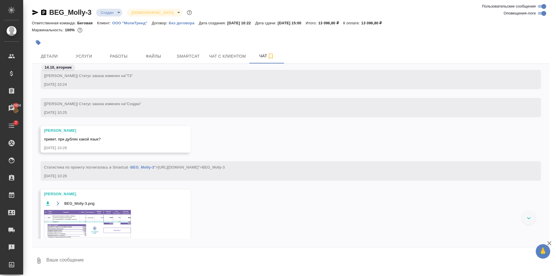
scroll to position [60, 0]
click at [101, 220] on img at bounding box center [87, 225] width 87 height 28
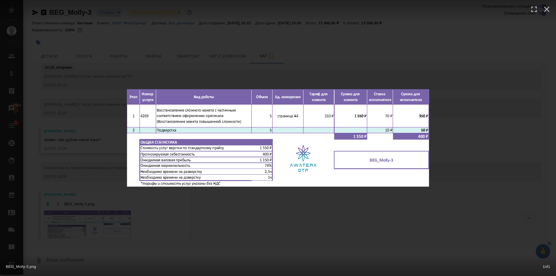
click at [213, 227] on div "BEG_Molly-3.png 1 of 1" at bounding box center [278, 138] width 556 height 276
